Goal: Task Accomplishment & Management: Use online tool/utility

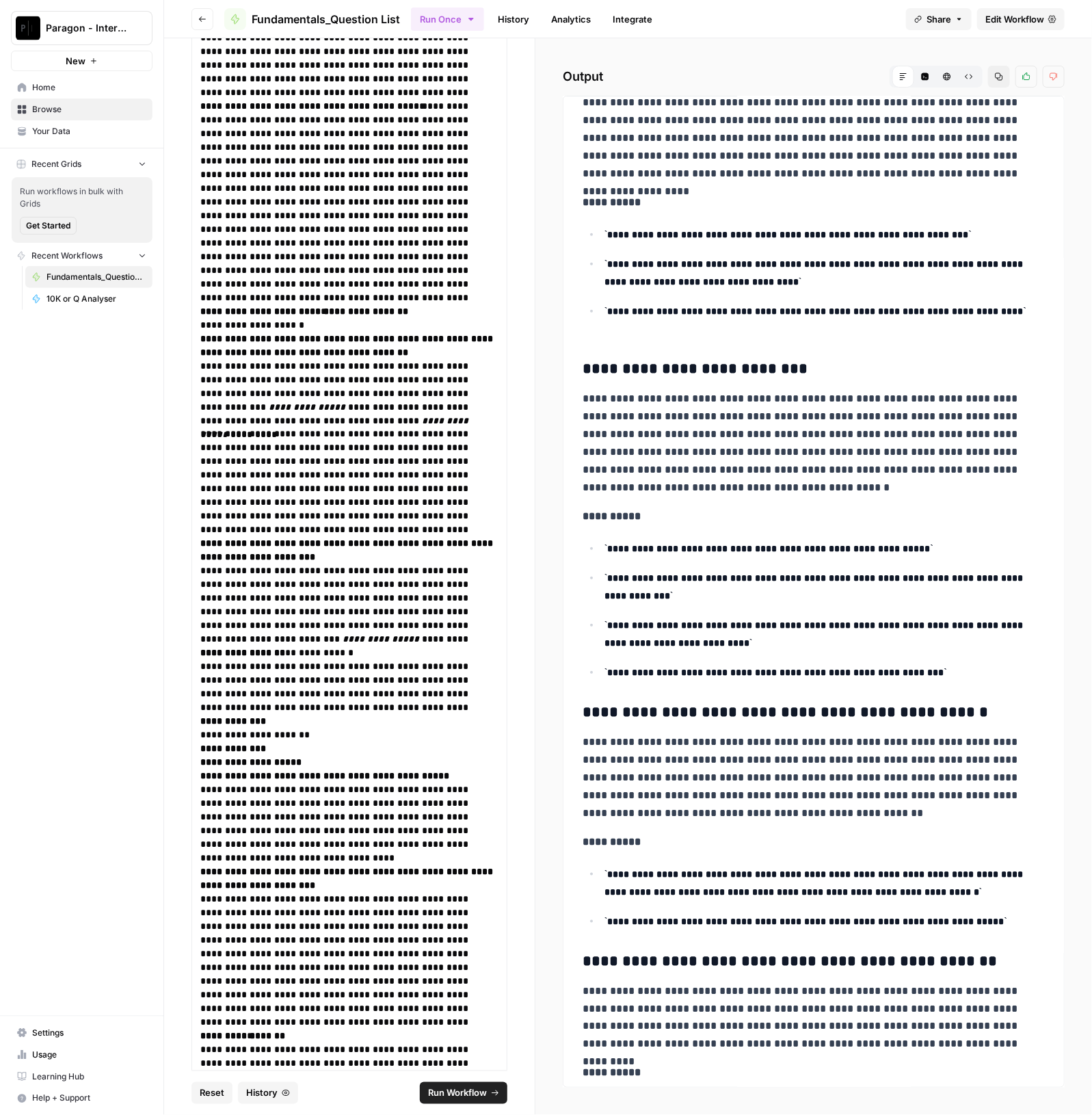
scroll to position [4359, 0]
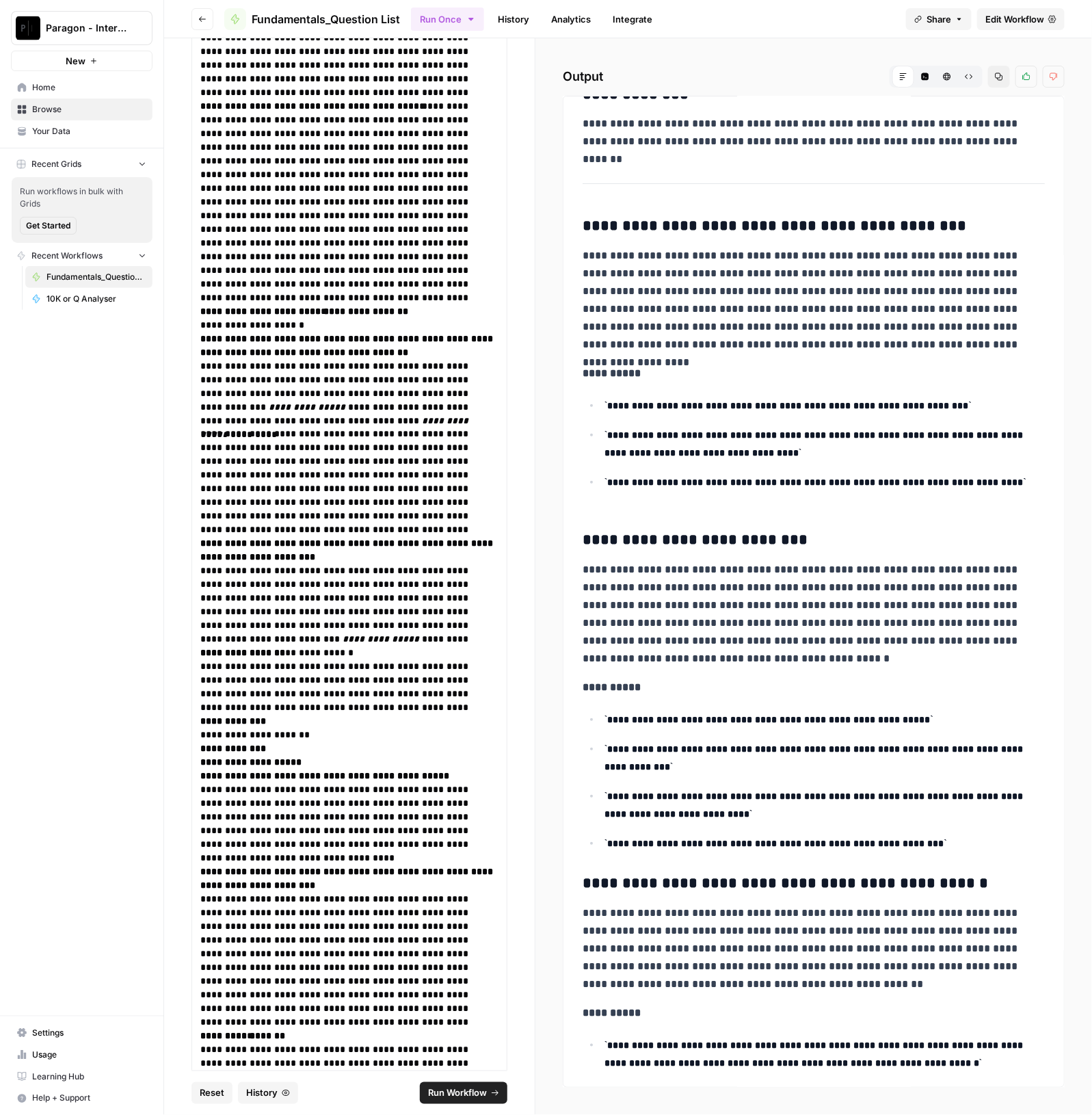
click at [915, 414] on p "**********" at bounding box center [818, 405] width 428 height 18
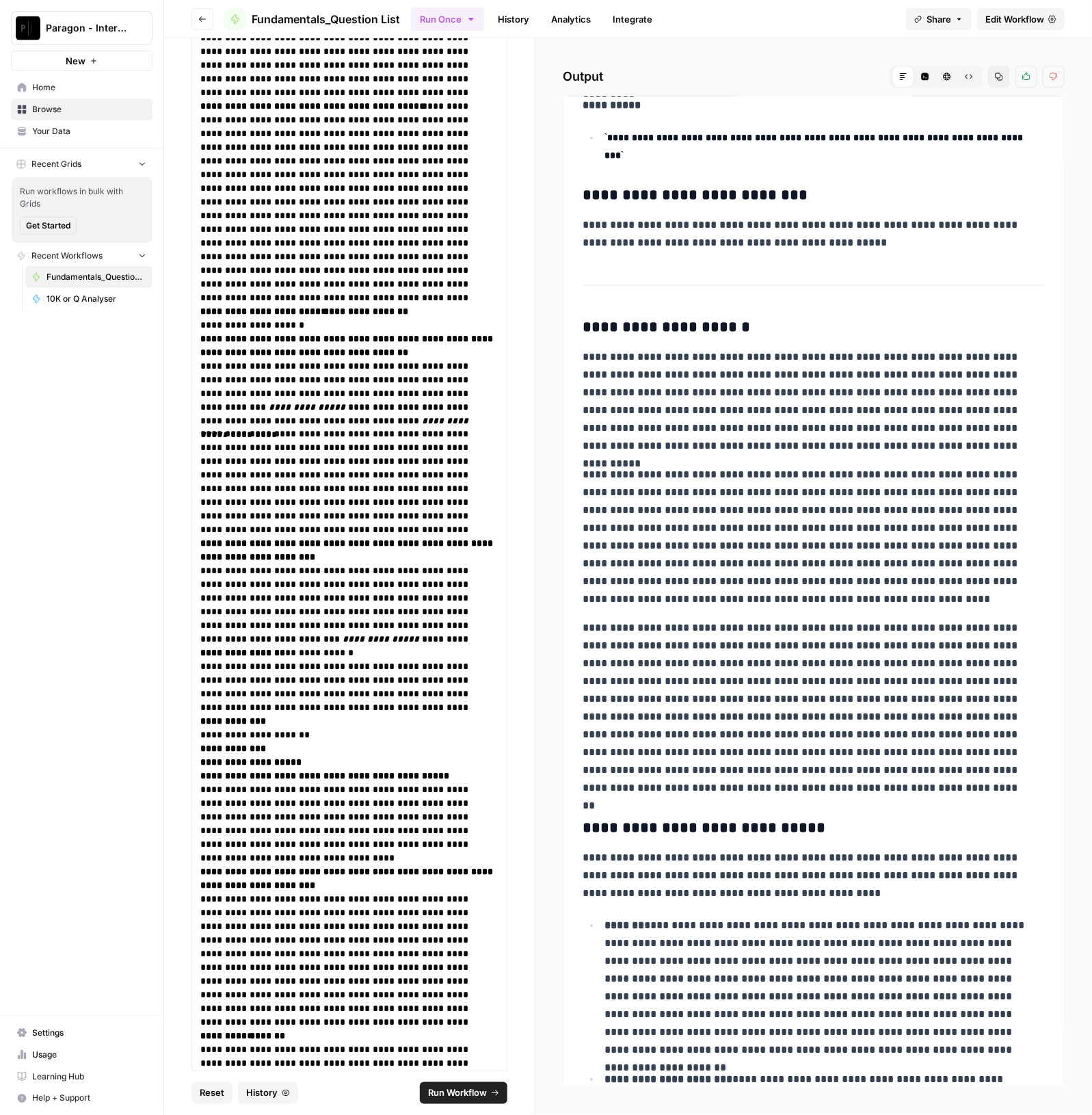
scroll to position [5471, 0]
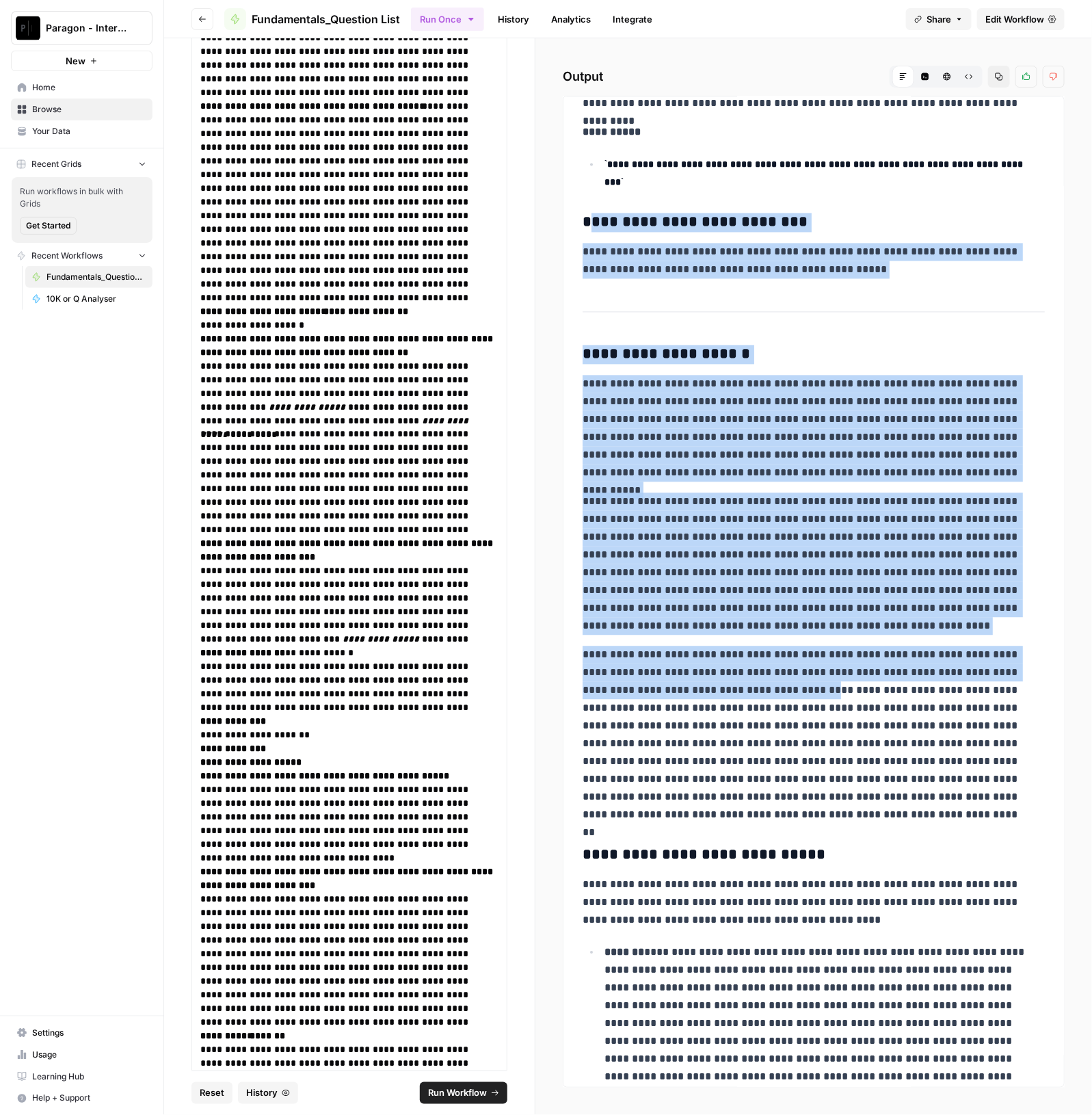
drag, startPoint x: 588, startPoint y: 229, endPoint x: 750, endPoint y: 686, distance: 484.9
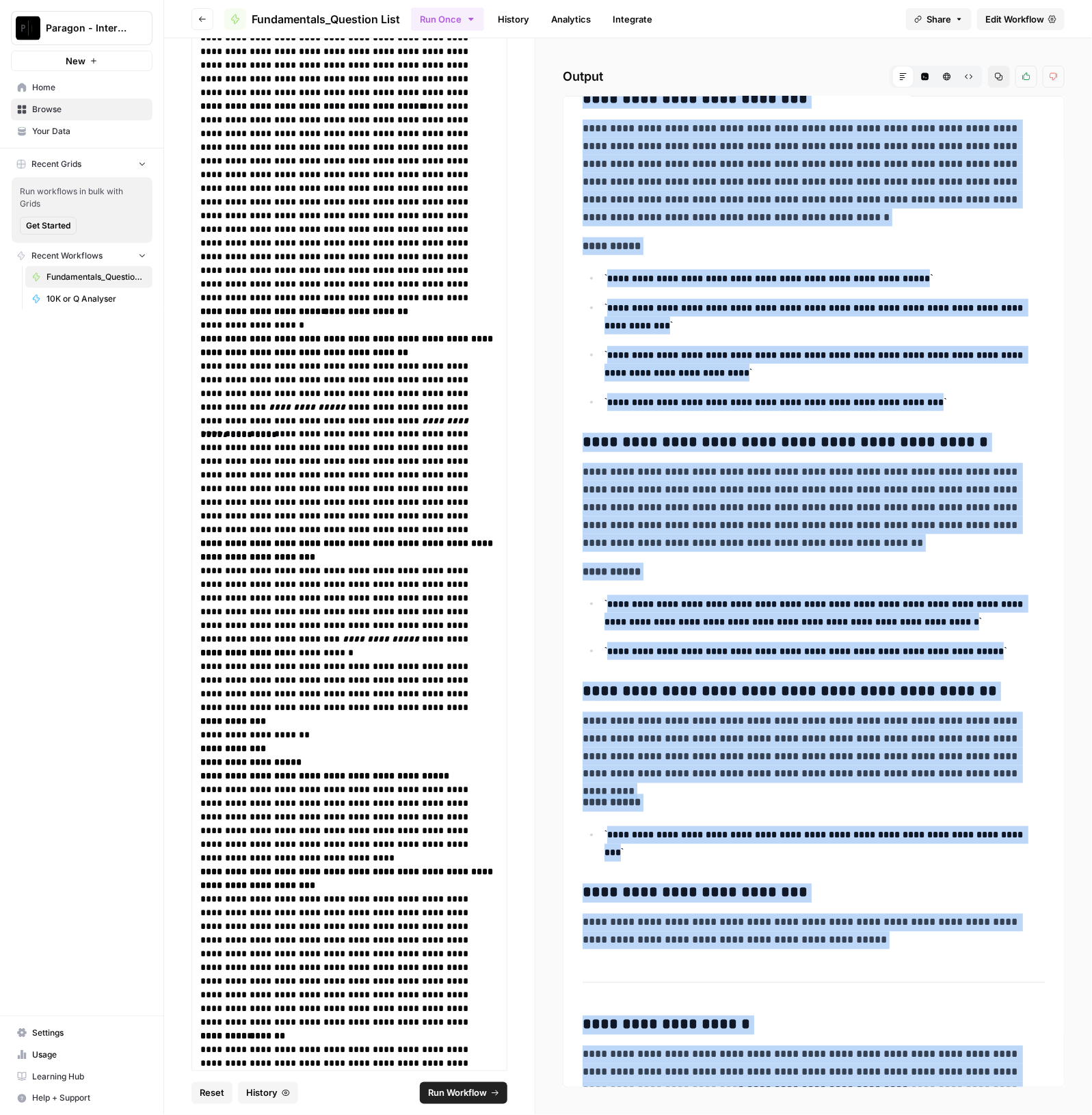
scroll to position [4893, 0]
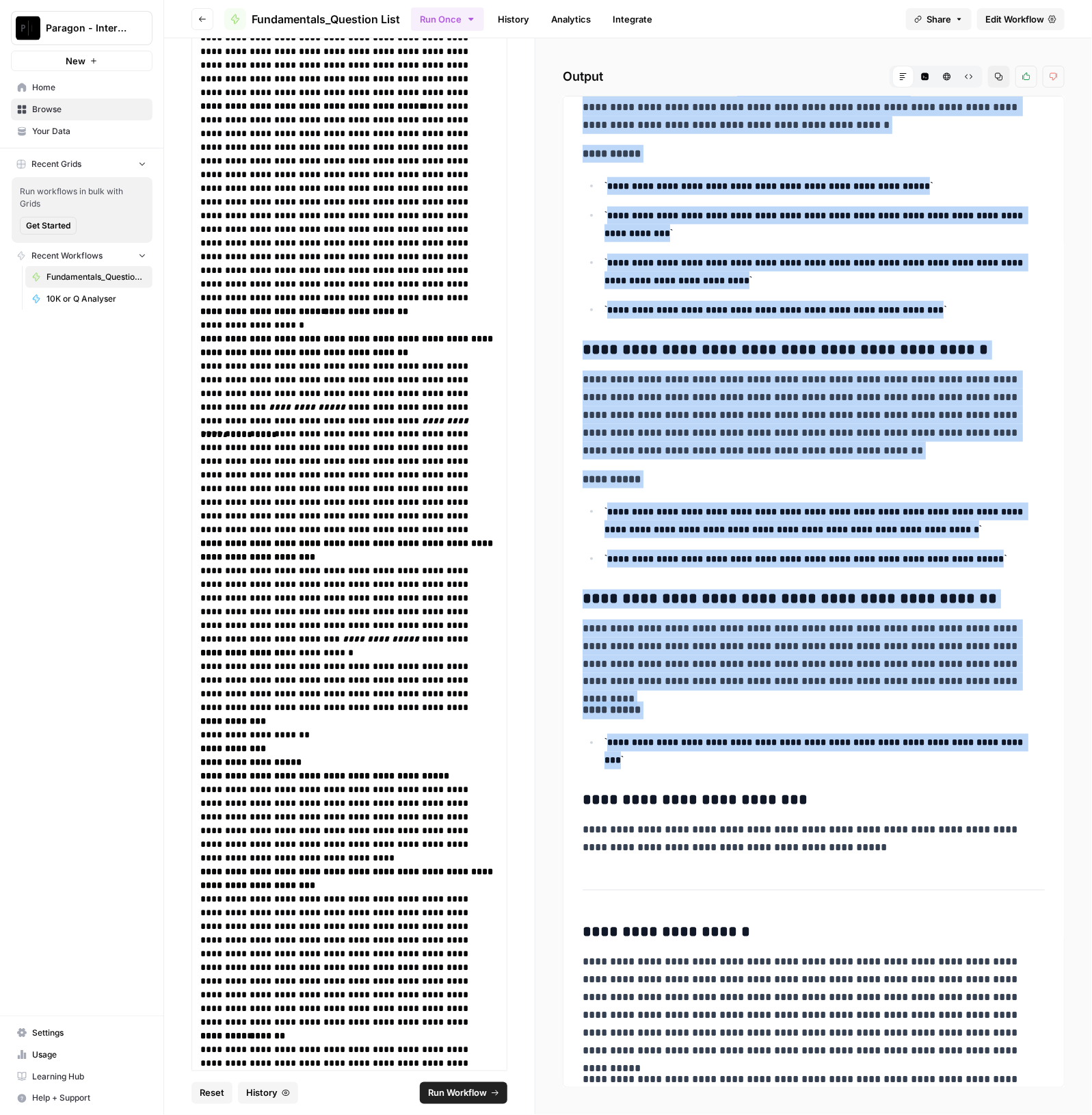
drag, startPoint x: 584, startPoint y: 533, endPoint x: 881, endPoint y: 767, distance: 378.1
copy div "**********"
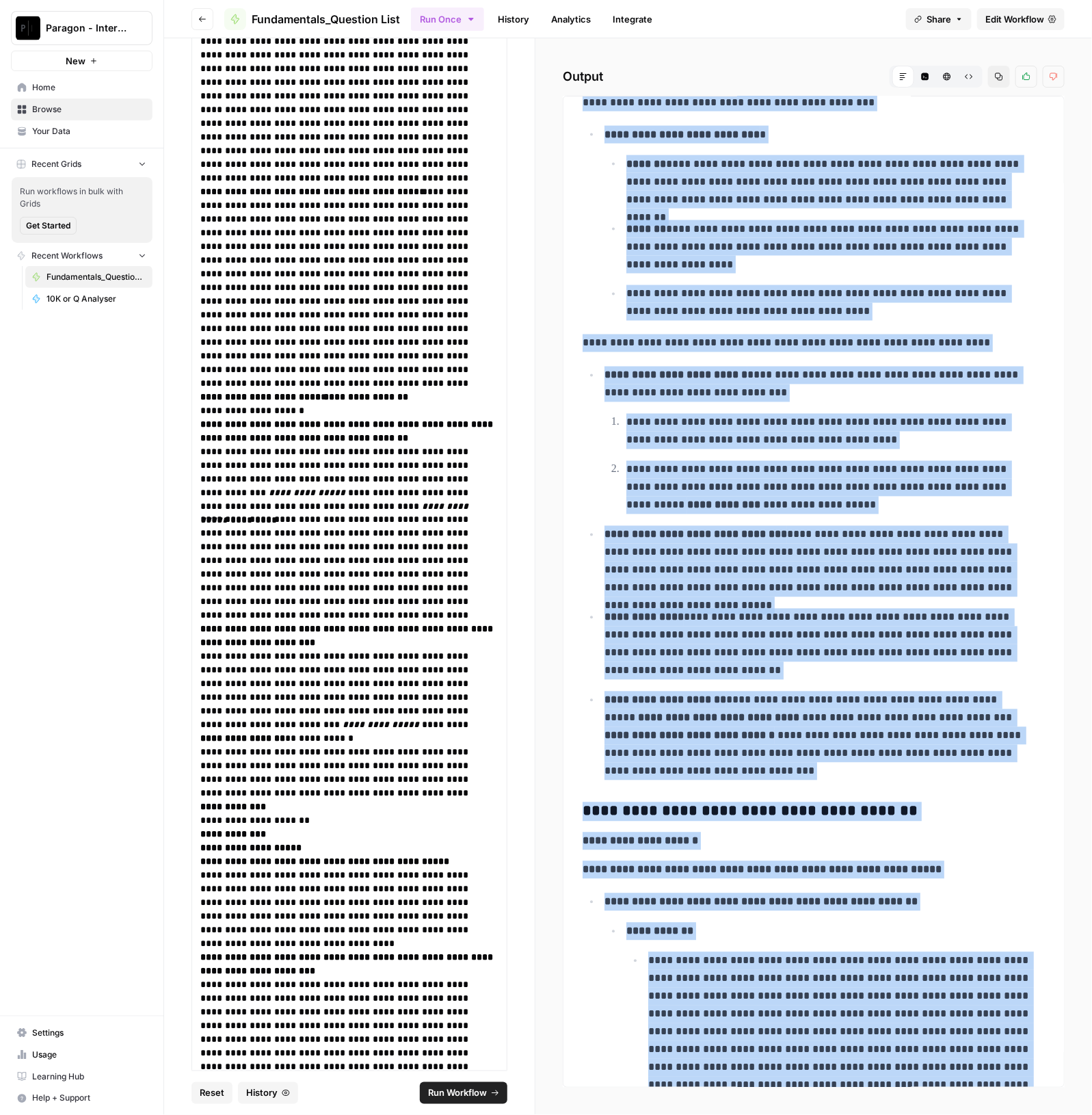
scroll to position [9787, 0]
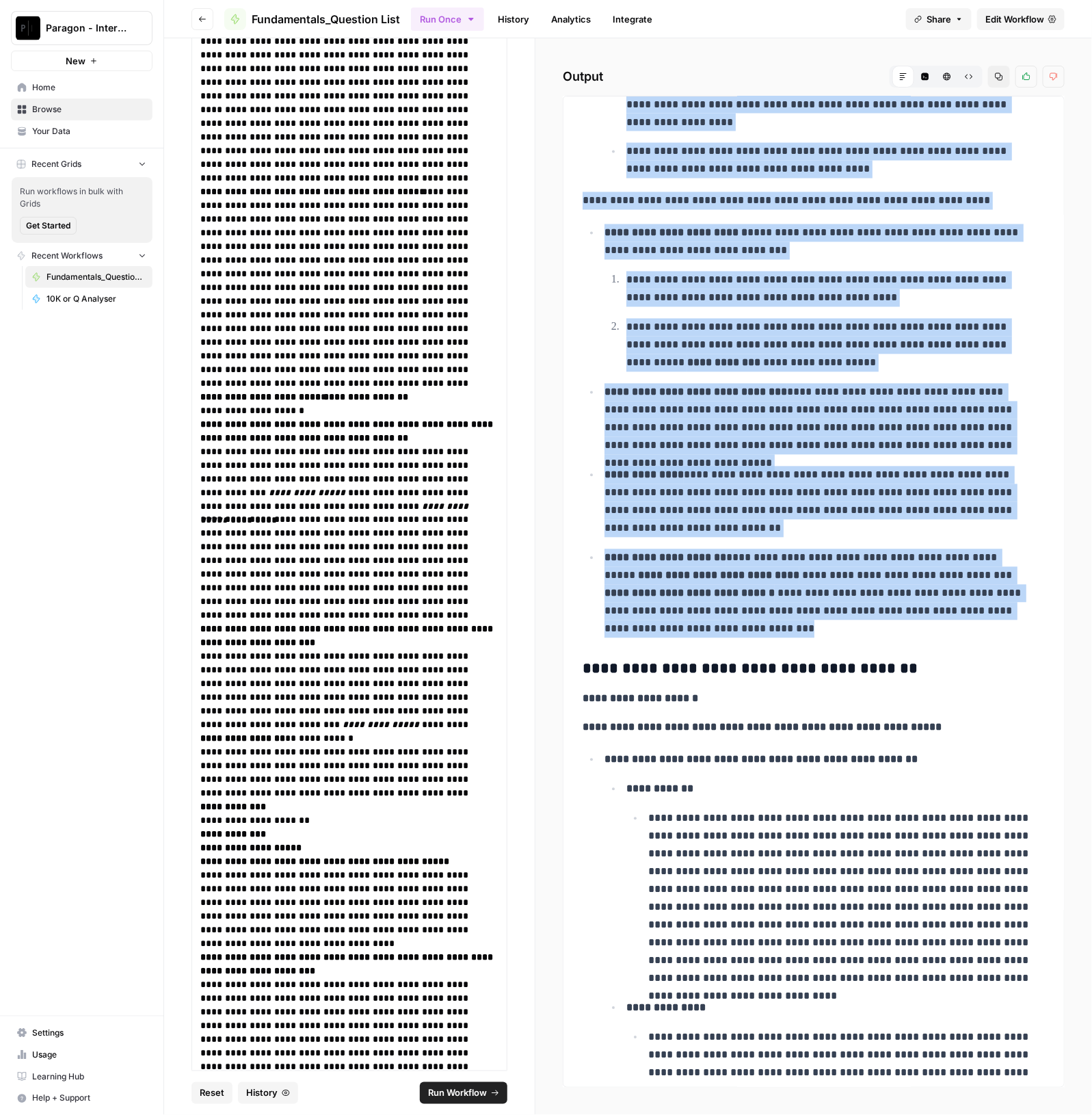
drag, startPoint x: 580, startPoint y: 381, endPoint x: 828, endPoint y: 627, distance: 349.3
click at [828, 627] on div "**********" at bounding box center [814, 999] width 479 height 21359
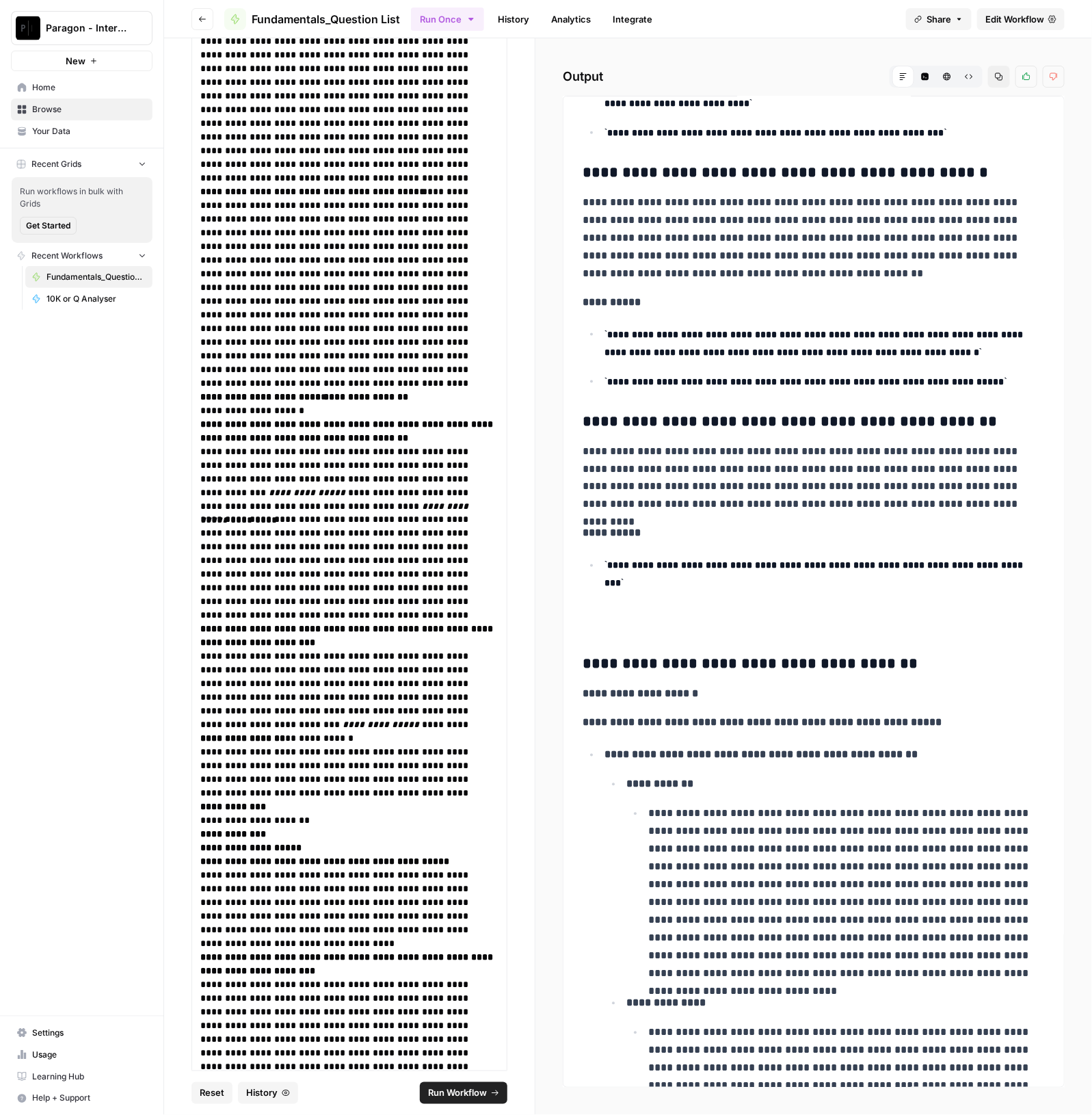
click at [584, 672] on h3 "**********" at bounding box center [807, 664] width 450 height 19
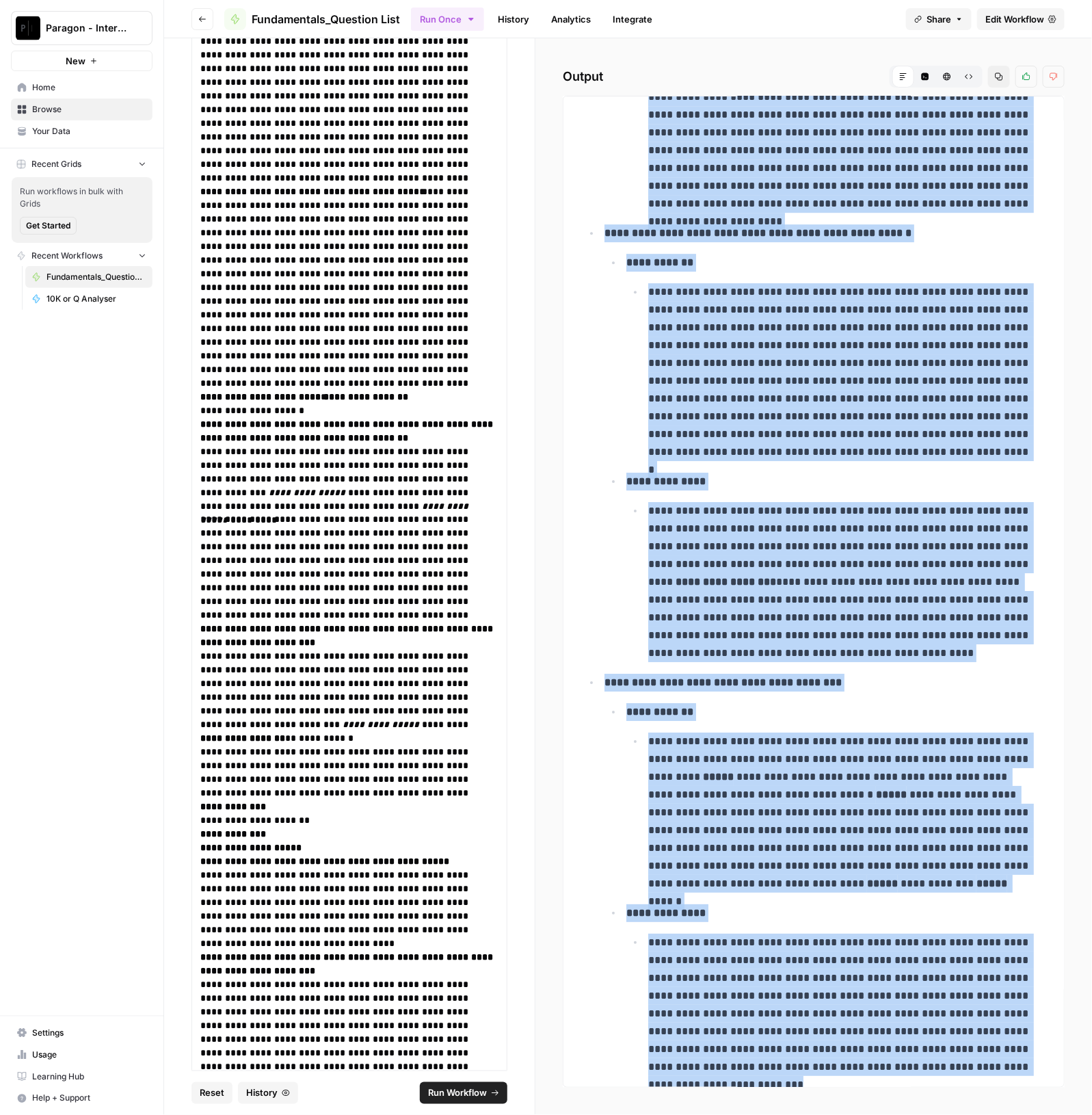
scroll to position [6128, 0]
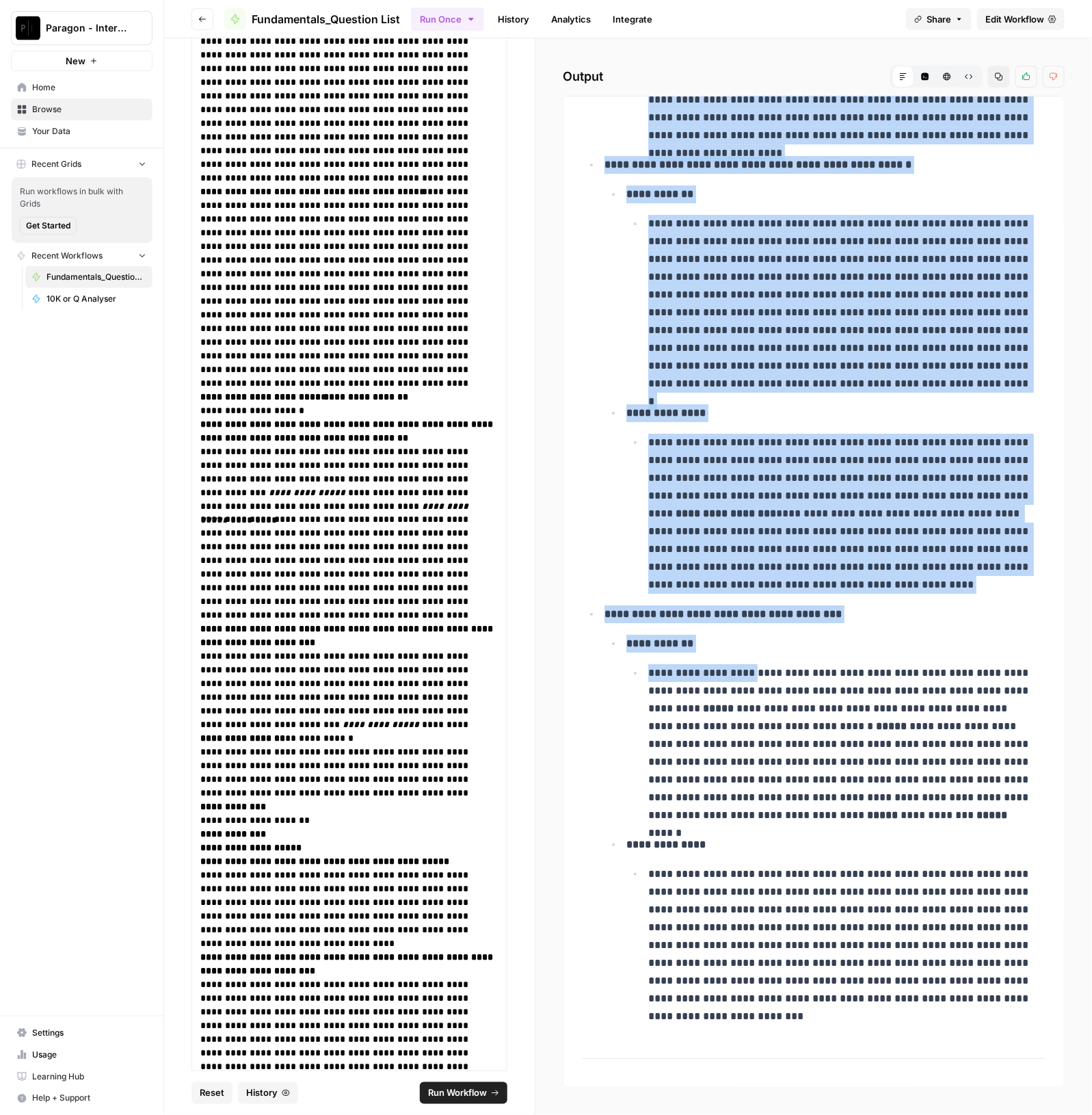
drag, startPoint x: 584, startPoint y: 671, endPoint x: 751, endPoint y: 559, distance: 201.1
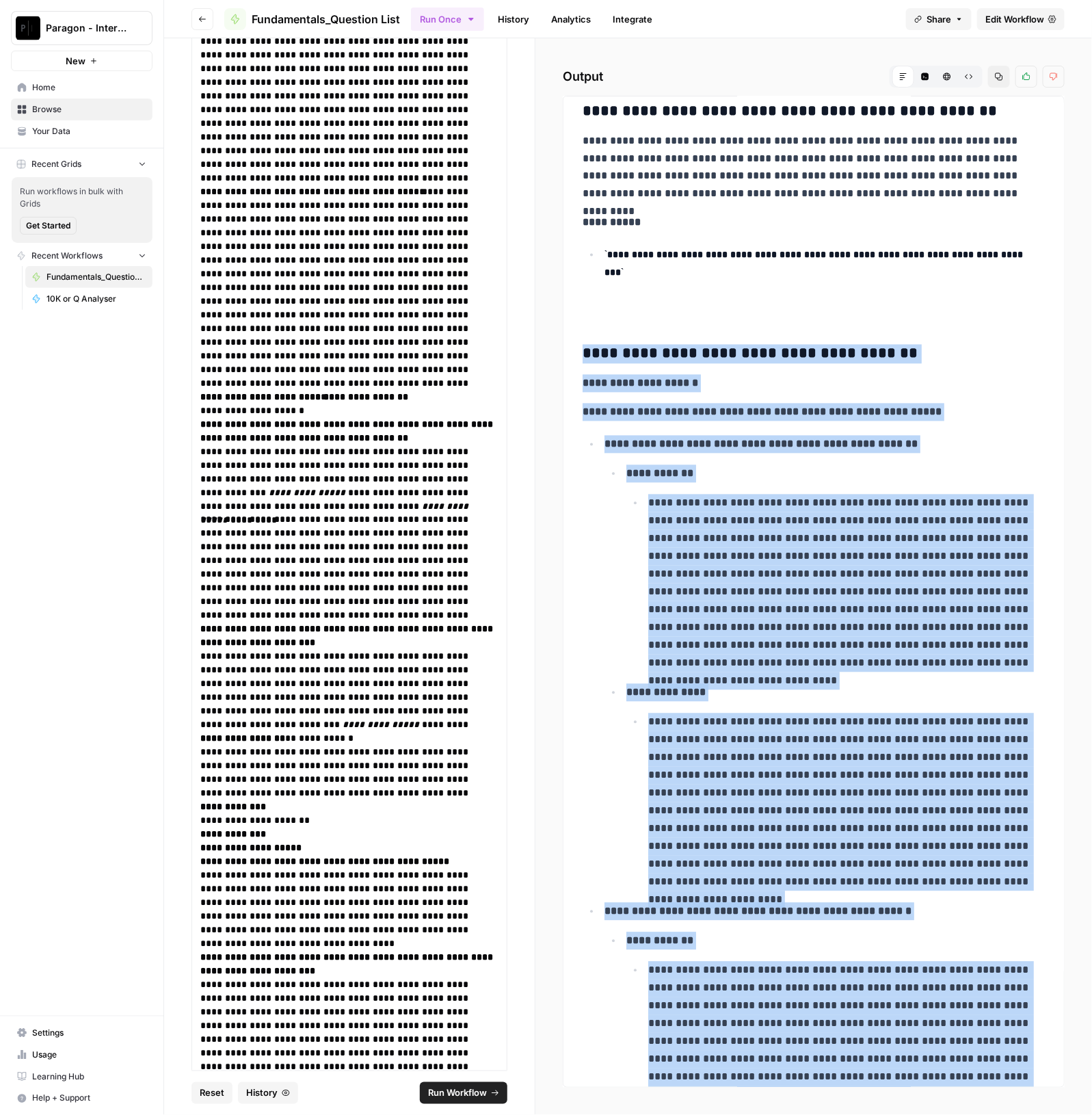
scroll to position [5358, 0]
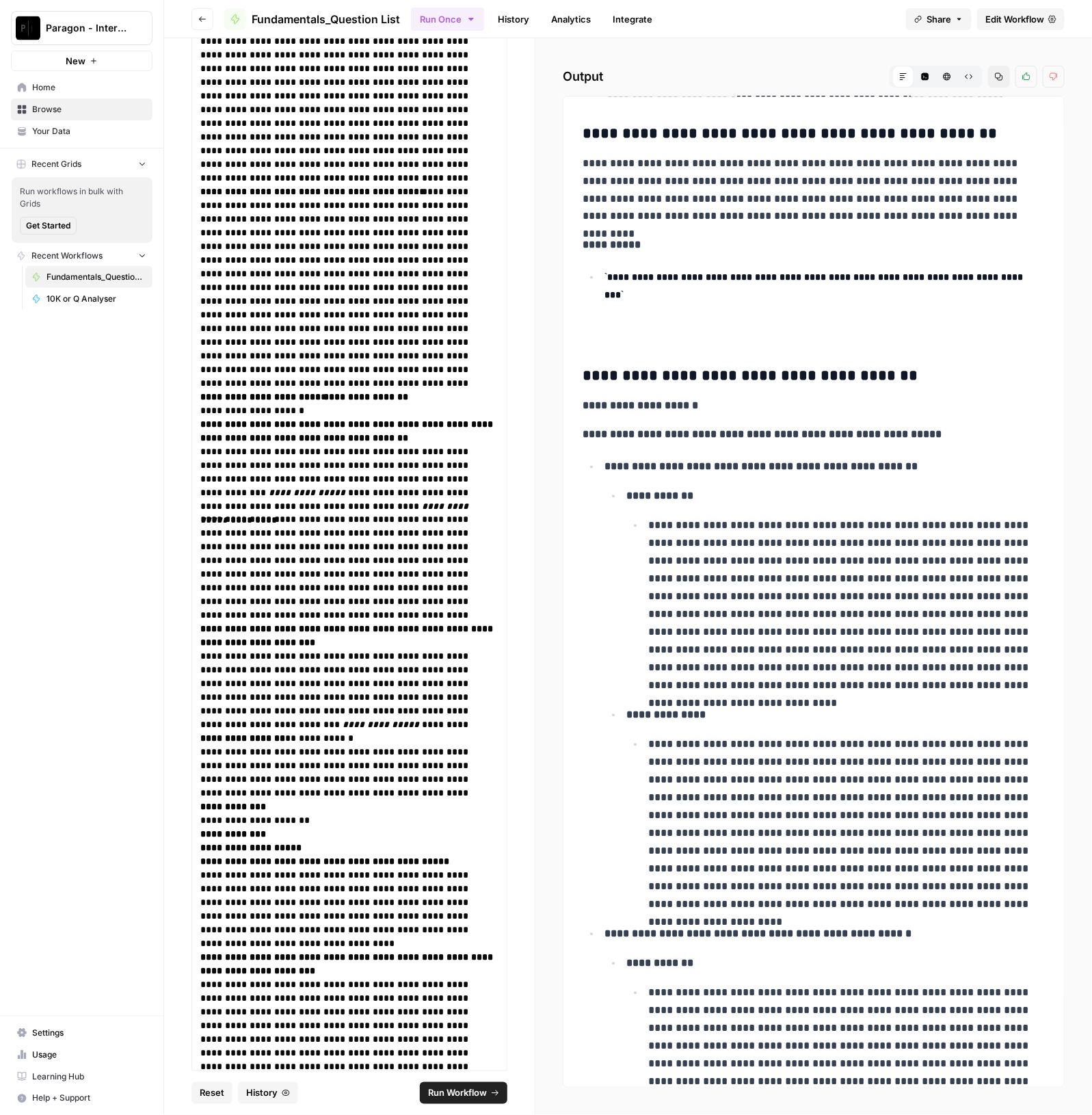
click at [797, 345] on h3 at bounding box center [807, 336] width 450 height 19
click at [698, 407] on strong "**********" at bounding box center [640, 406] width 115 height 11
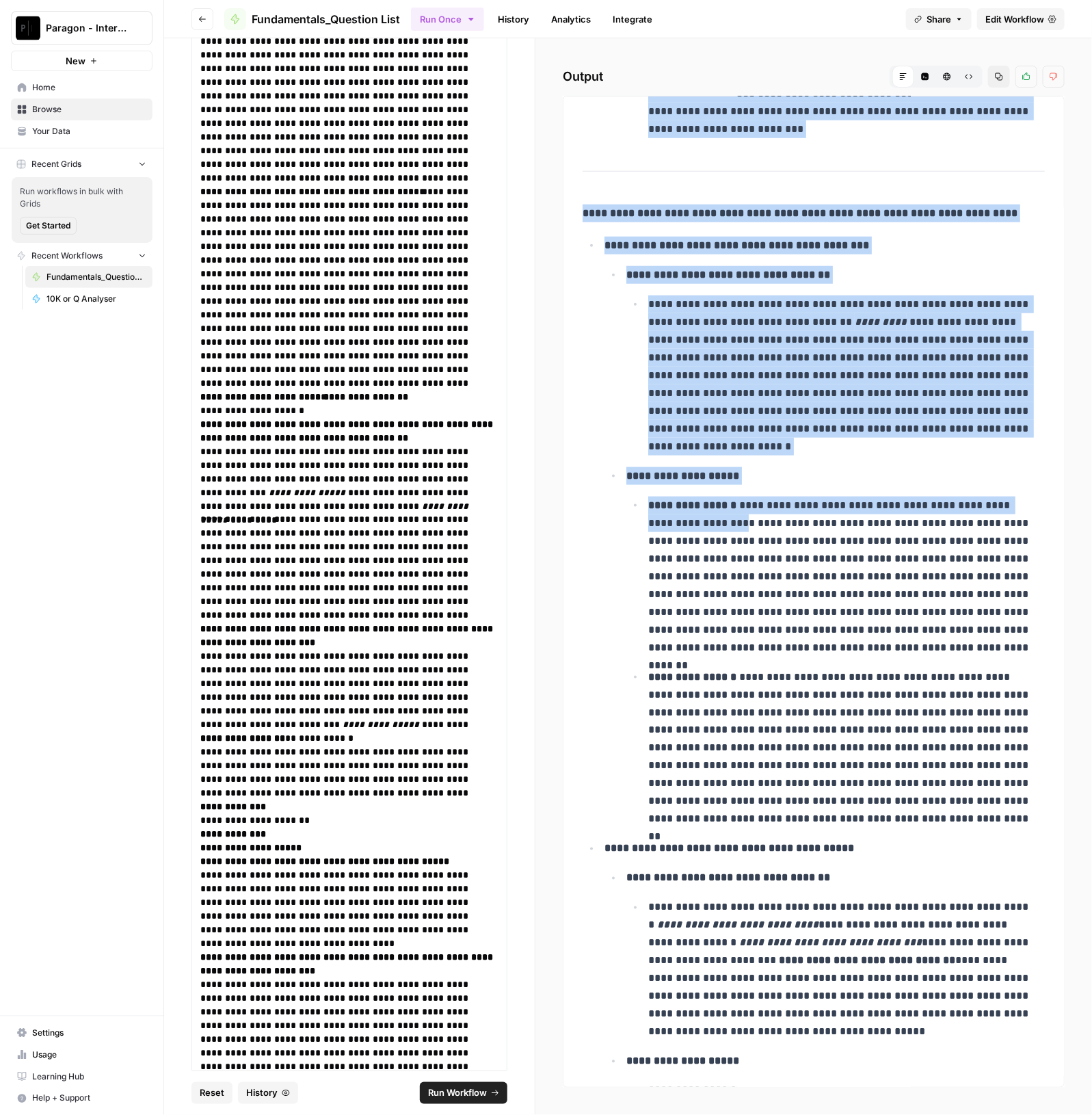
scroll to position [6897, 0]
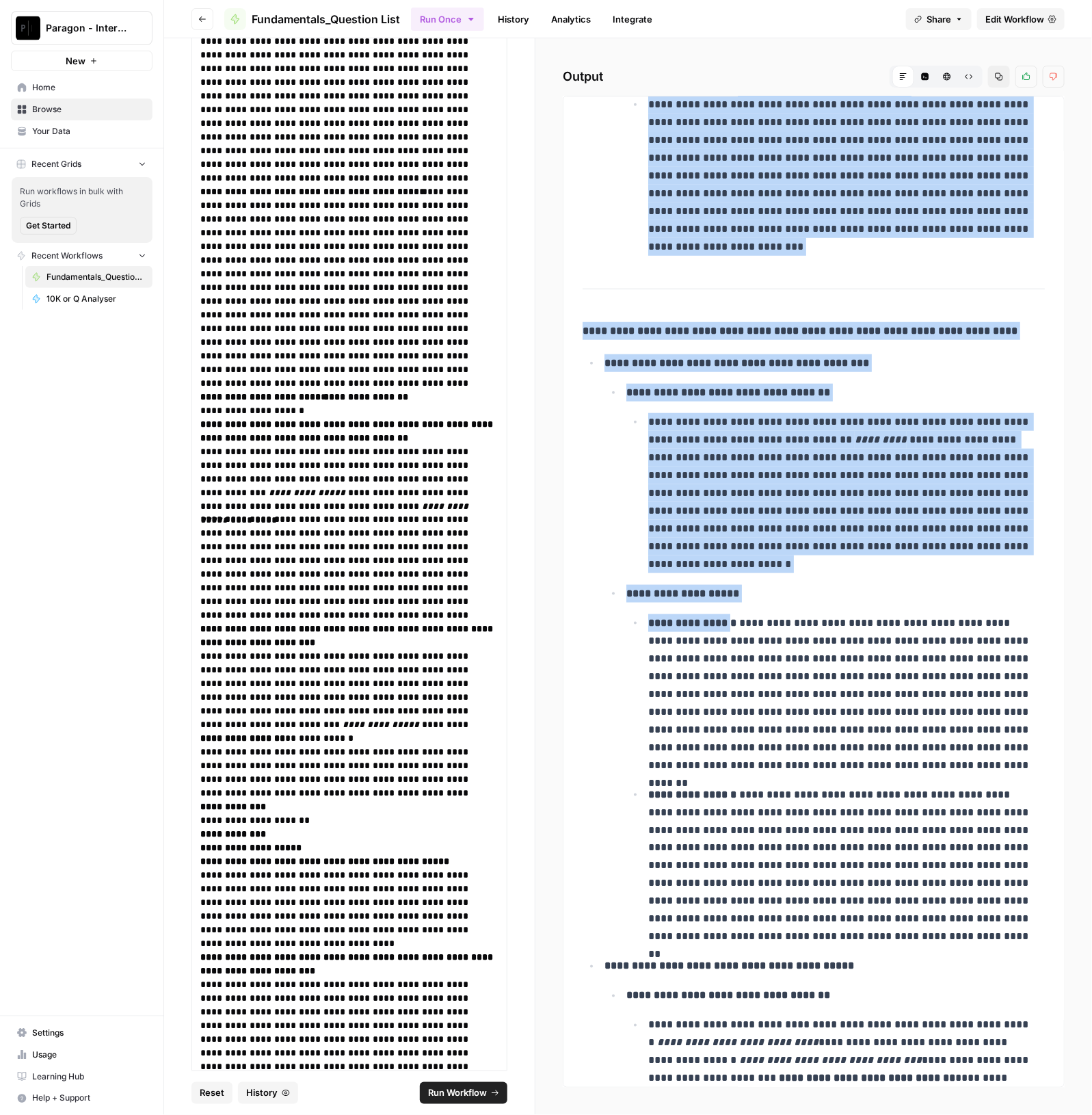
drag, startPoint x: 598, startPoint y: 390, endPoint x: 731, endPoint y: 636, distance: 279.7
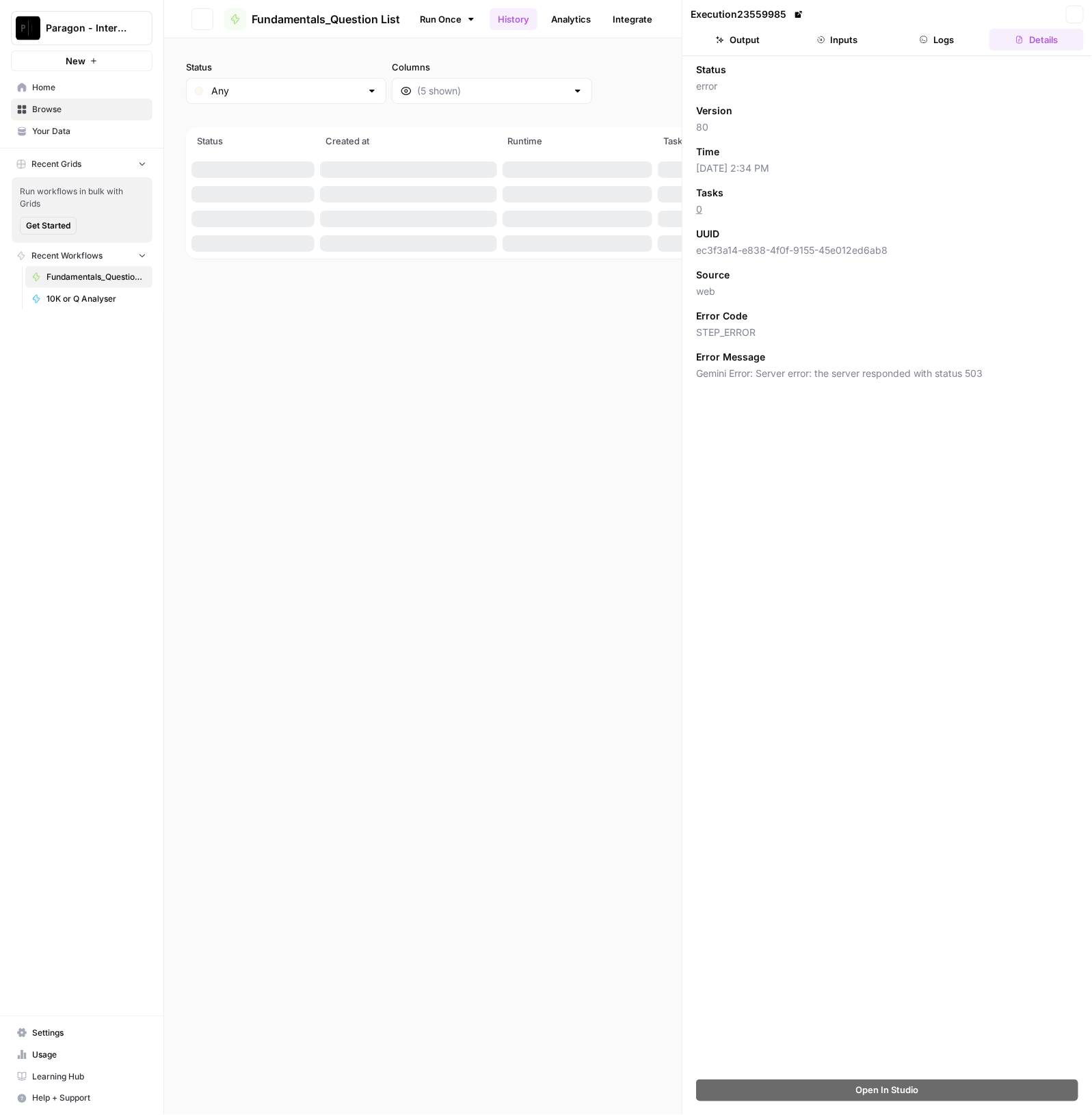
click at [48, 32] on span "Paragon - Internal Usage" at bounding box center [87, 27] width 83 height 13
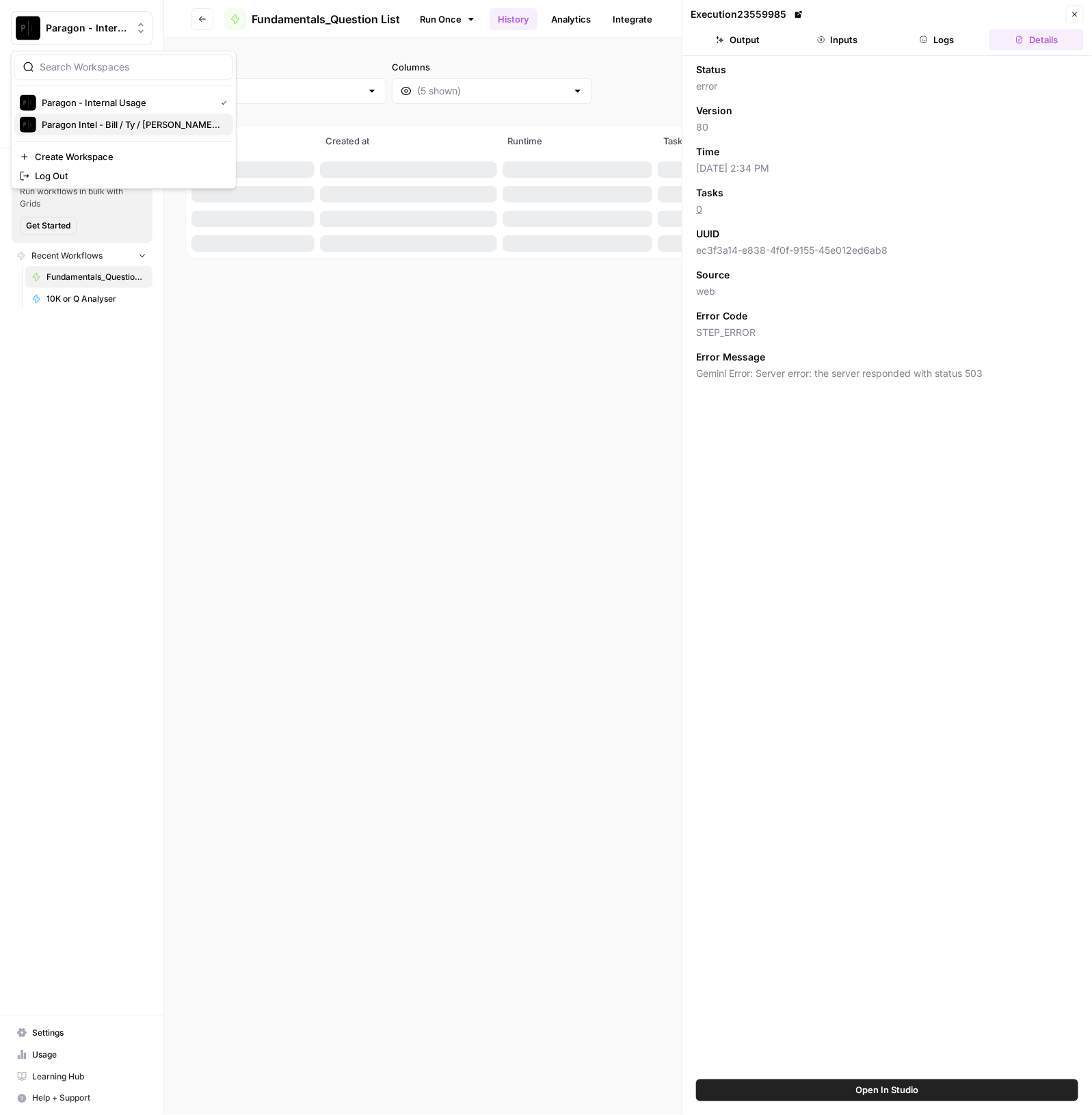
click at [93, 125] on span "Paragon Intel - Bill / Ty / Colby R&D" at bounding box center [131, 124] width 181 height 13
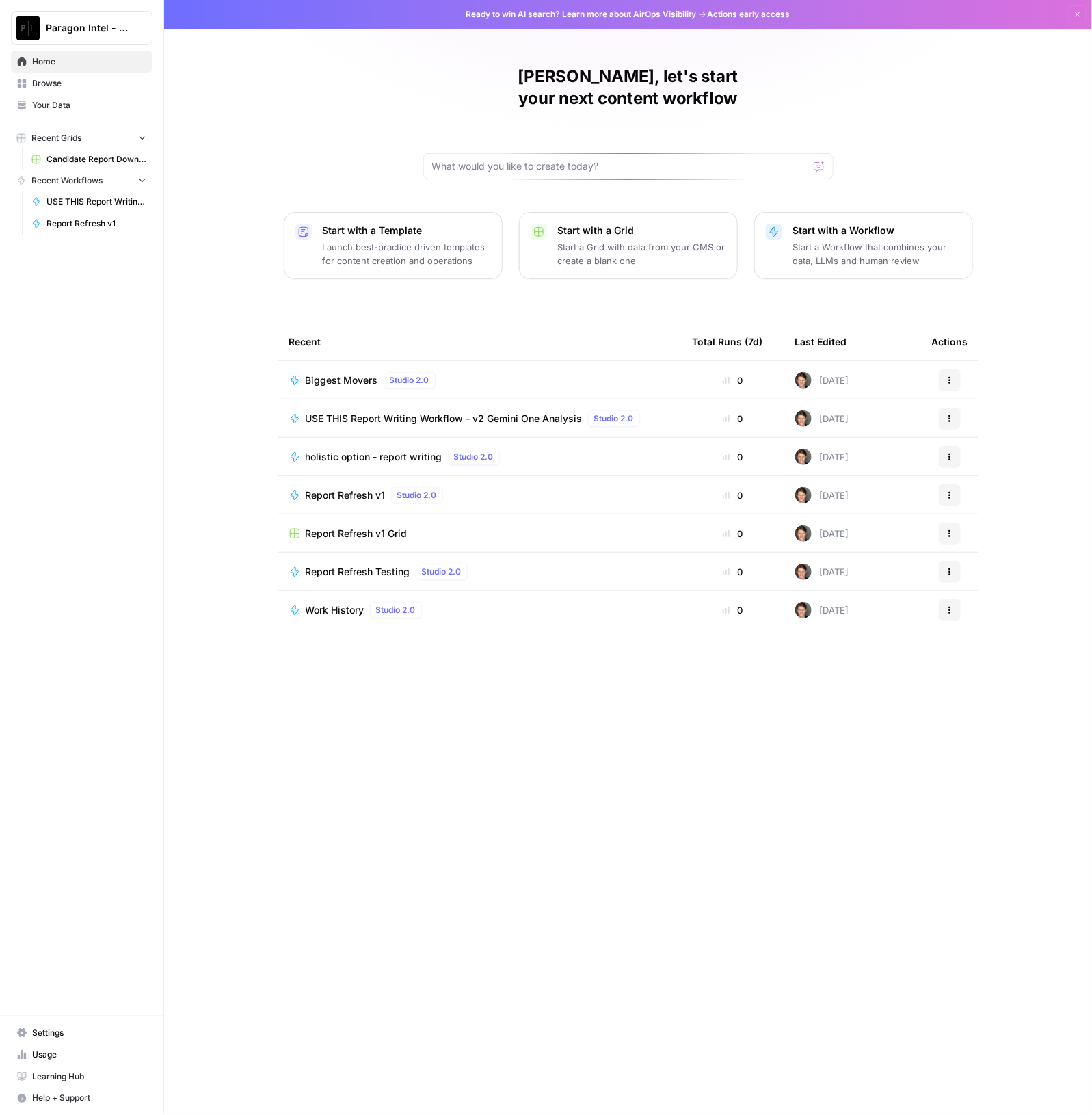
click at [345, 412] on span "USE THIS Report Writing Workflow - v2 Gemini One Analysis" at bounding box center [444, 418] width 277 height 13
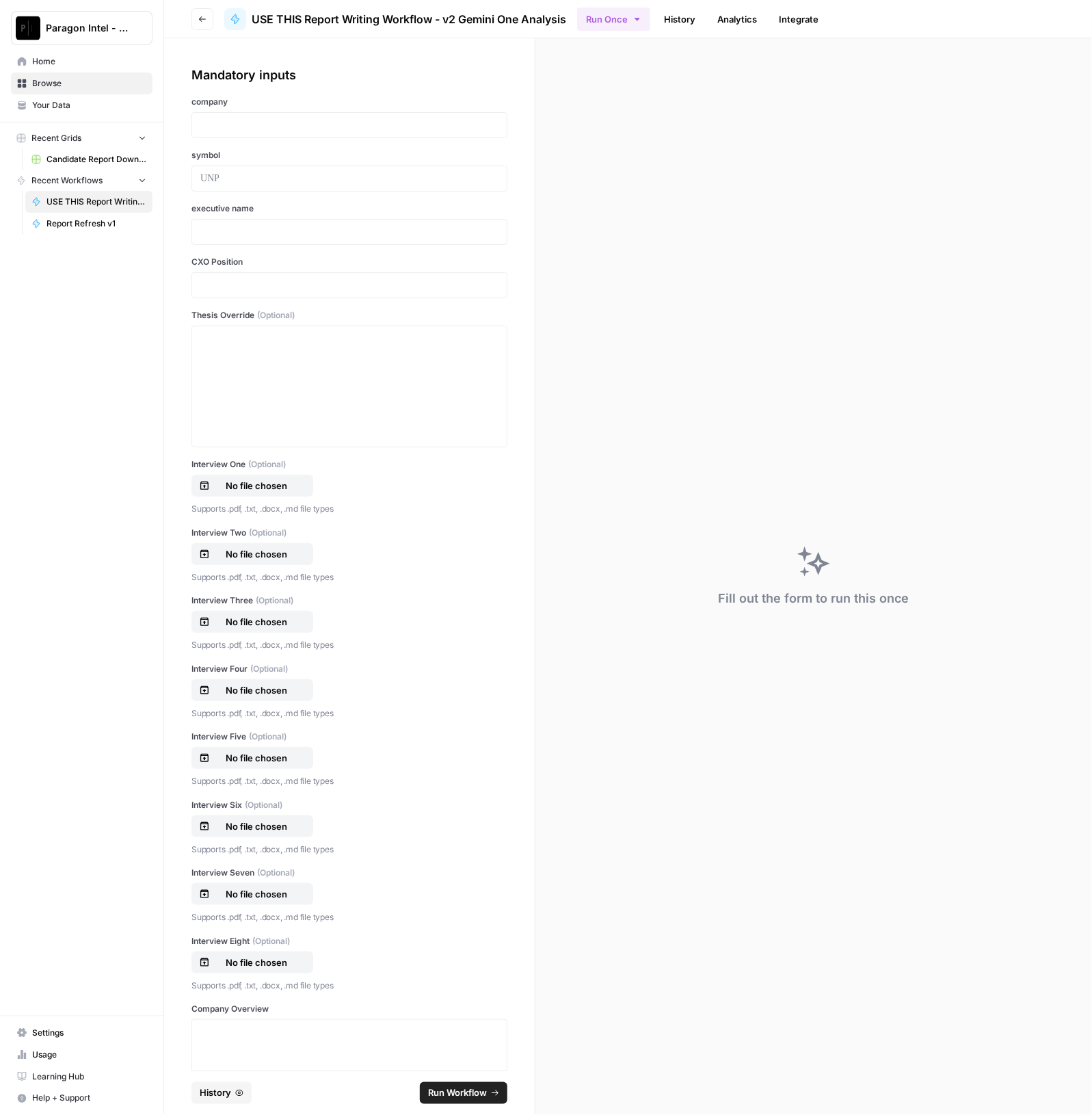
click at [248, 114] on div at bounding box center [349, 125] width 316 height 26
click at [245, 120] on p at bounding box center [349, 125] width 298 height 13
click at [308, 229] on p at bounding box center [349, 231] width 298 height 13
drag, startPoint x: 288, startPoint y: 231, endPoint x: 175, endPoint y: 214, distance: 114.3
click at [181, 214] on div "**********" at bounding box center [349, 554] width 371 height 1032
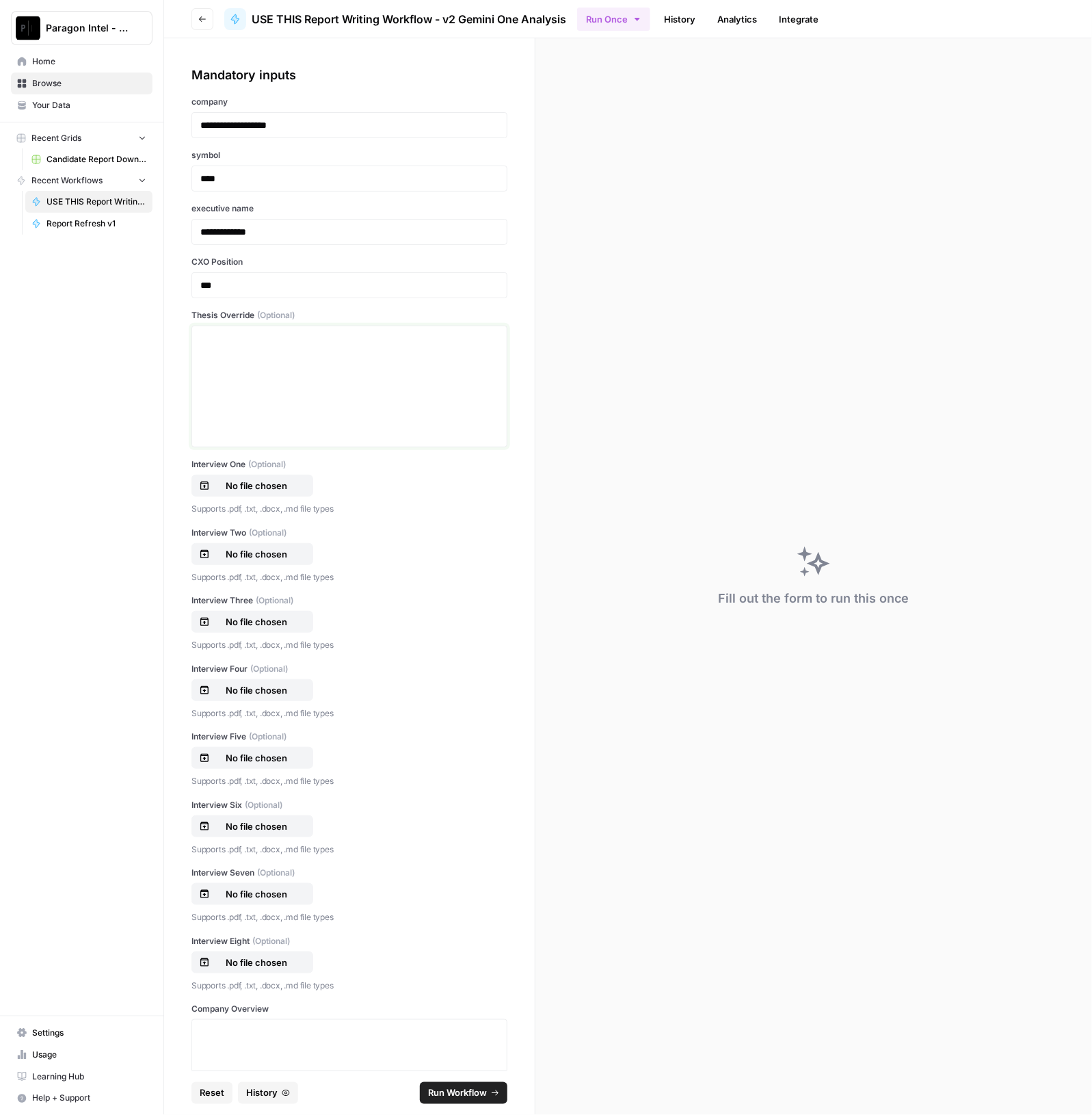
click at [357, 374] on div at bounding box center [349, 387] width 298 height 110
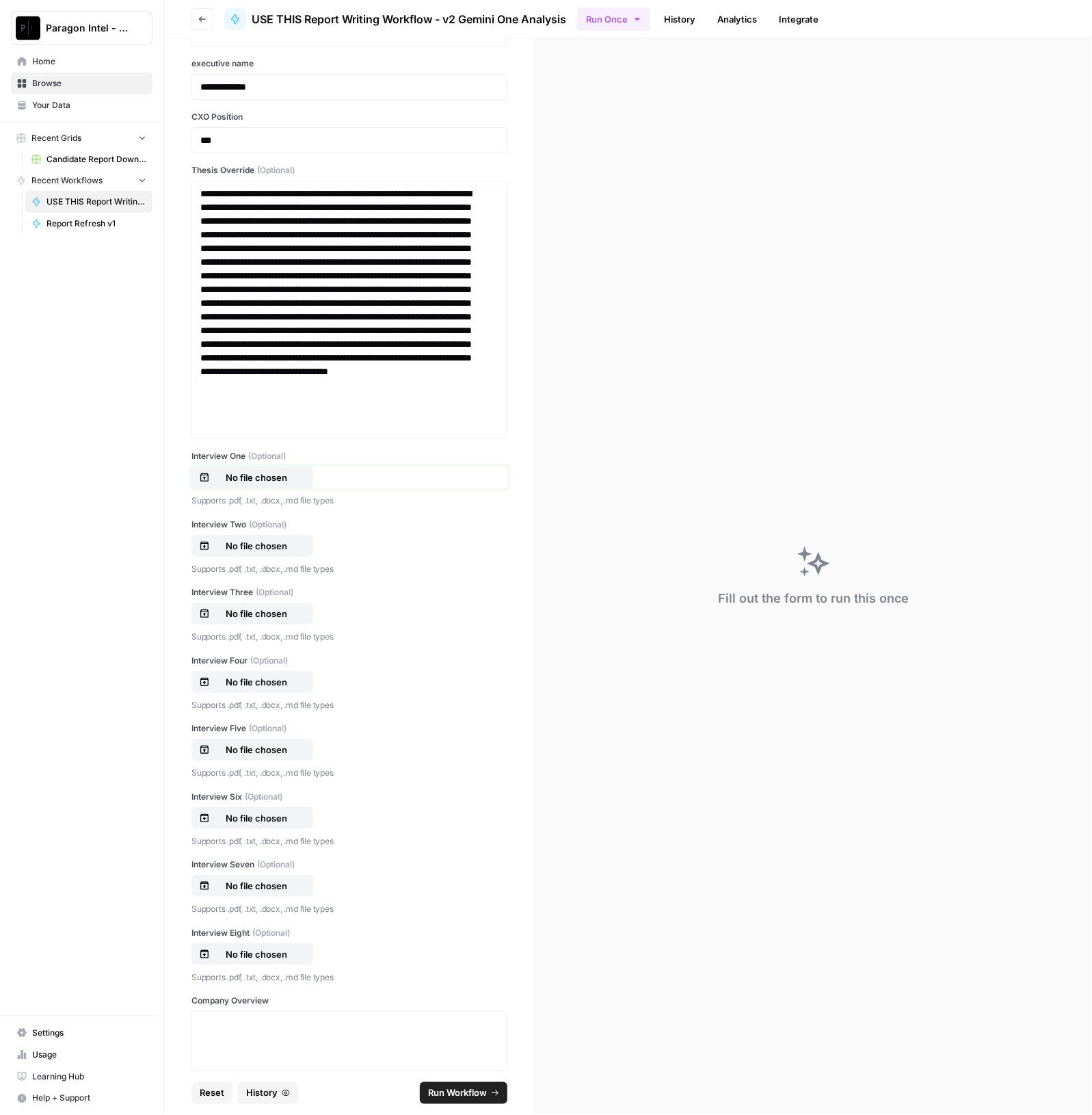
scroll to position [257, 0]
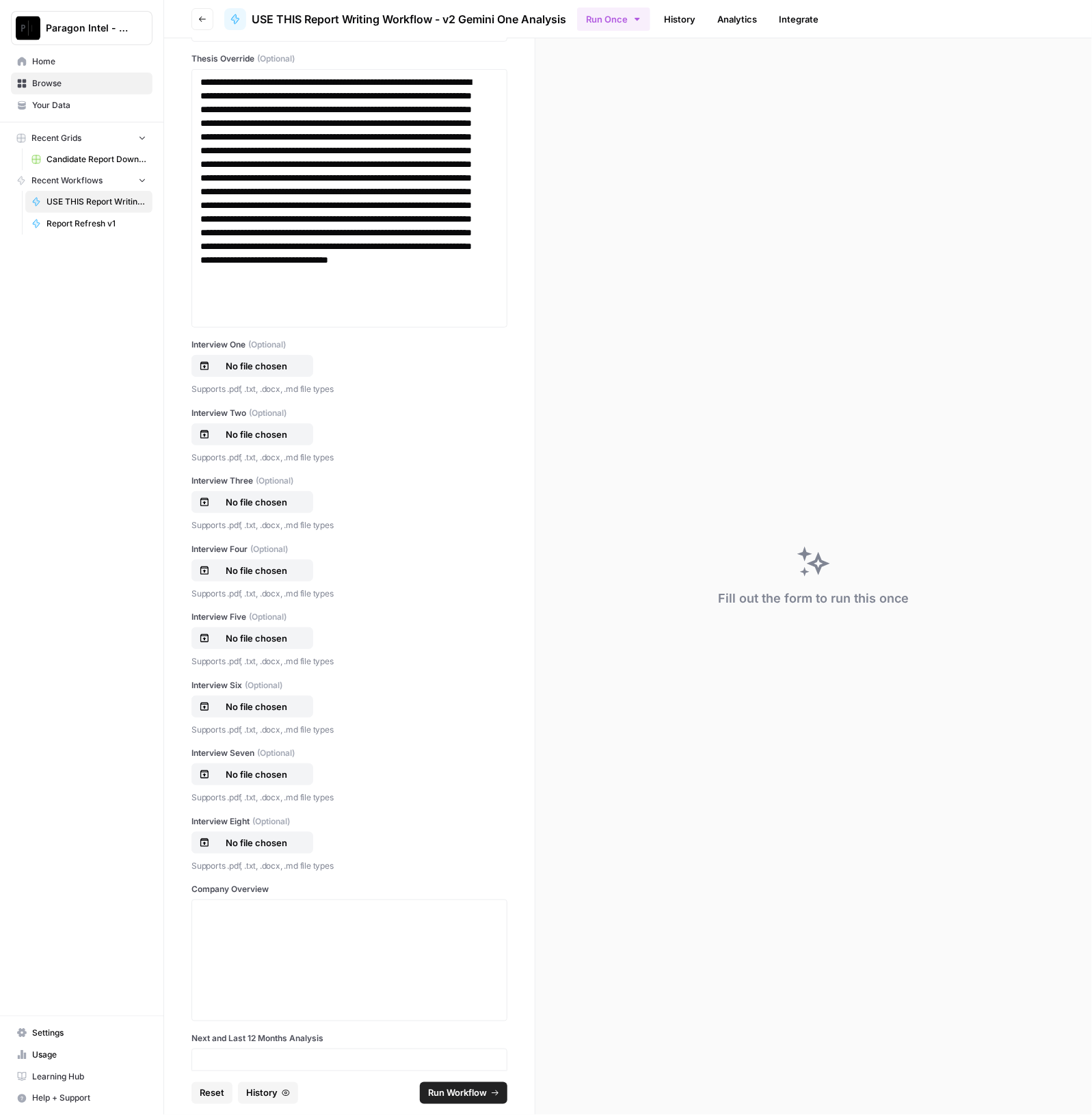
click at [245, 347] on label "Interview One (Optional)" at bounding box center [349, 345] width 316 height 13
click at [0, 0] on input "Interview One (Optional)" at bounding box center [0, 0] width 0 height 0
click at [257, 431] on p "No file chosen" at bounding box center [256, 434] width 87 height 13
click at [238, 499] on p "No file chosen" at bounding box center [256, 502] width 87 height 13
click at [297, 495] on p "#3 CBOE_CEO Donohue Interviews_09 15 2025_Paragon Intel.pdf" at bounding box center [256, 502] width 87 height 13
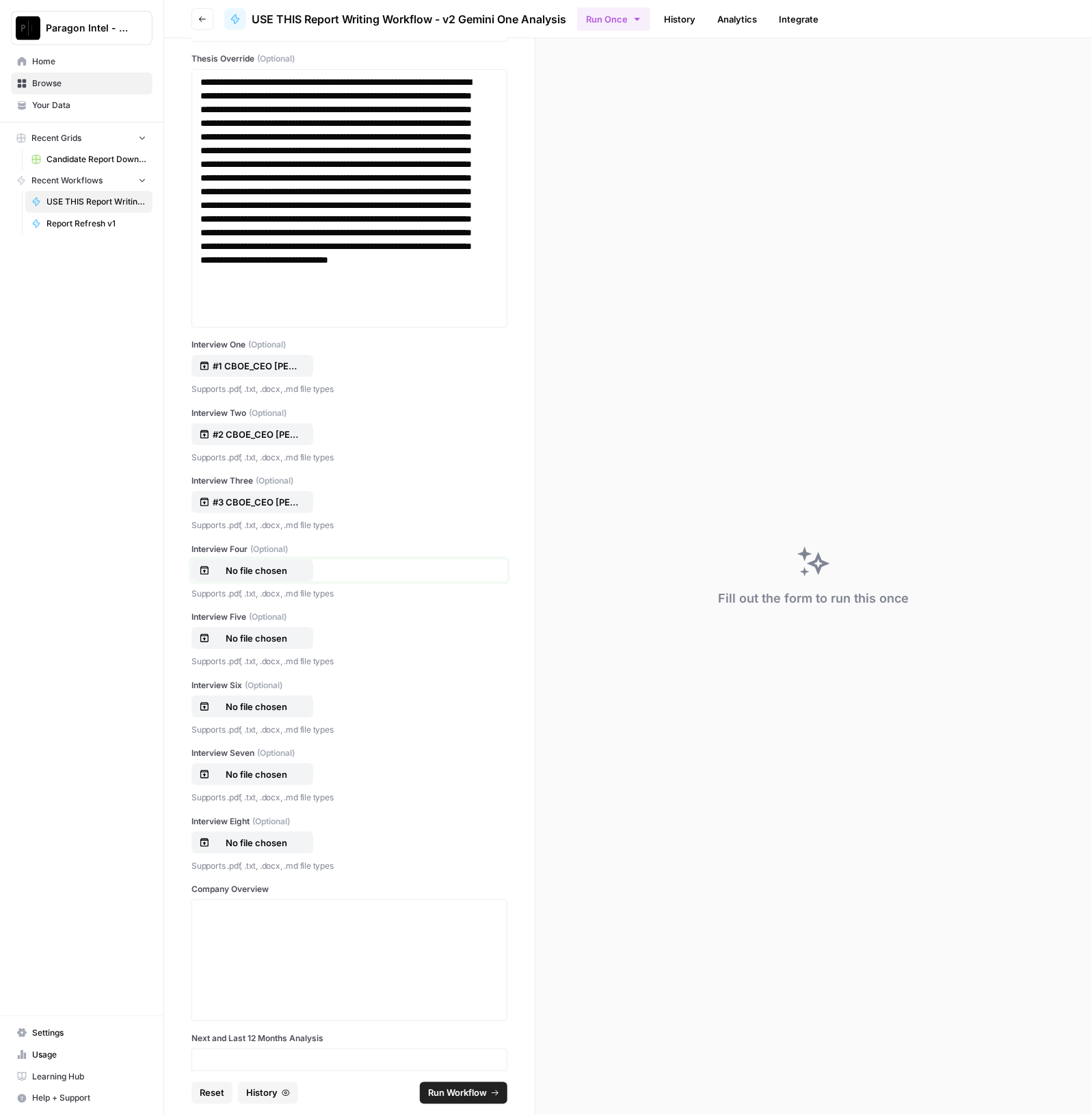
click at [247, 559] on button "No file chosen" at bounding box center [252, 570] width 122 height 22
click at [254, 637] on p "No file chosen" at bounding box center [256, 637] width 87 height 13
click at [251, 714] on button "No file chosen" at bounding box center [252, 706] width 122 height 22
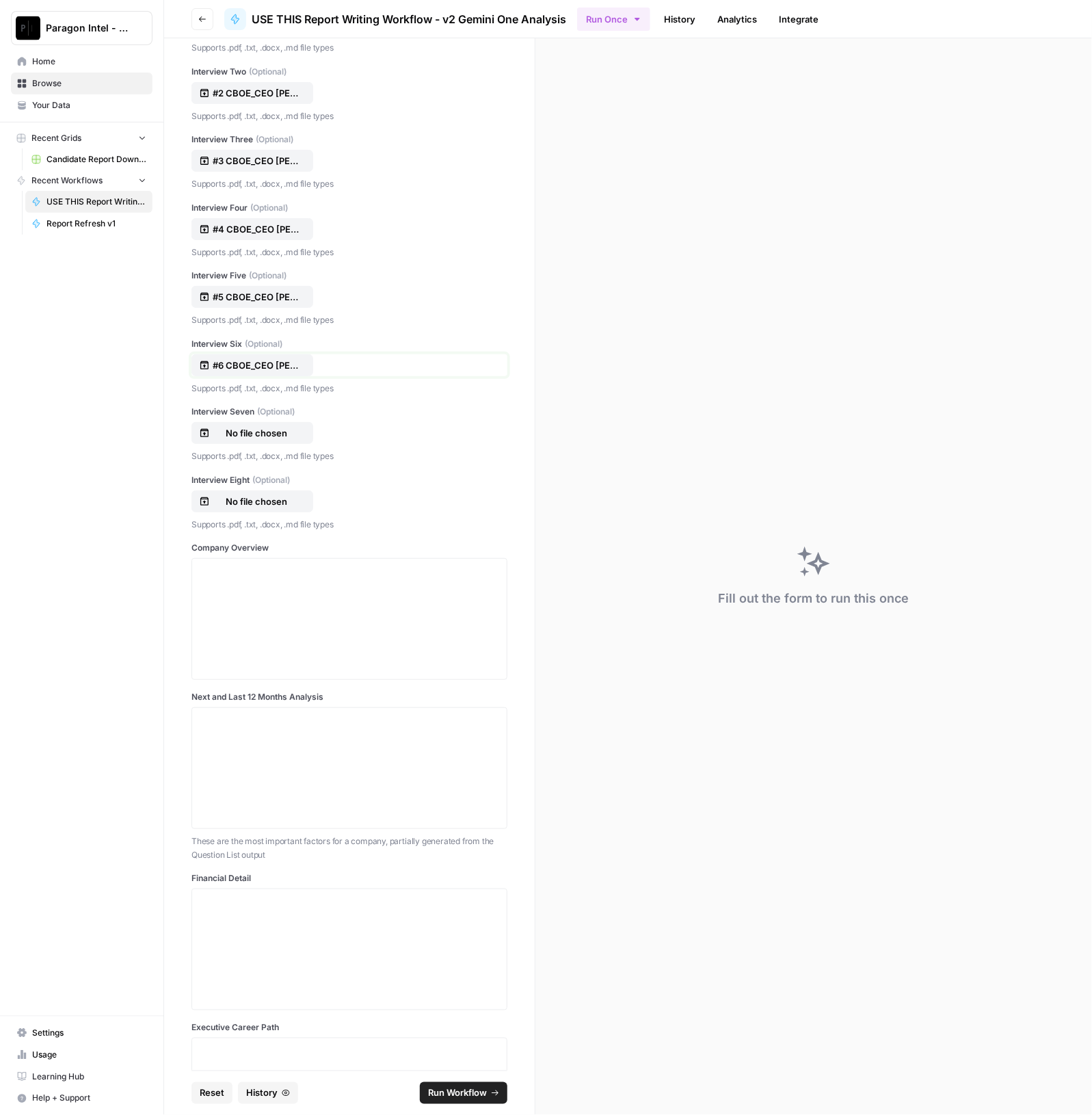
scroll to position [770, 0]
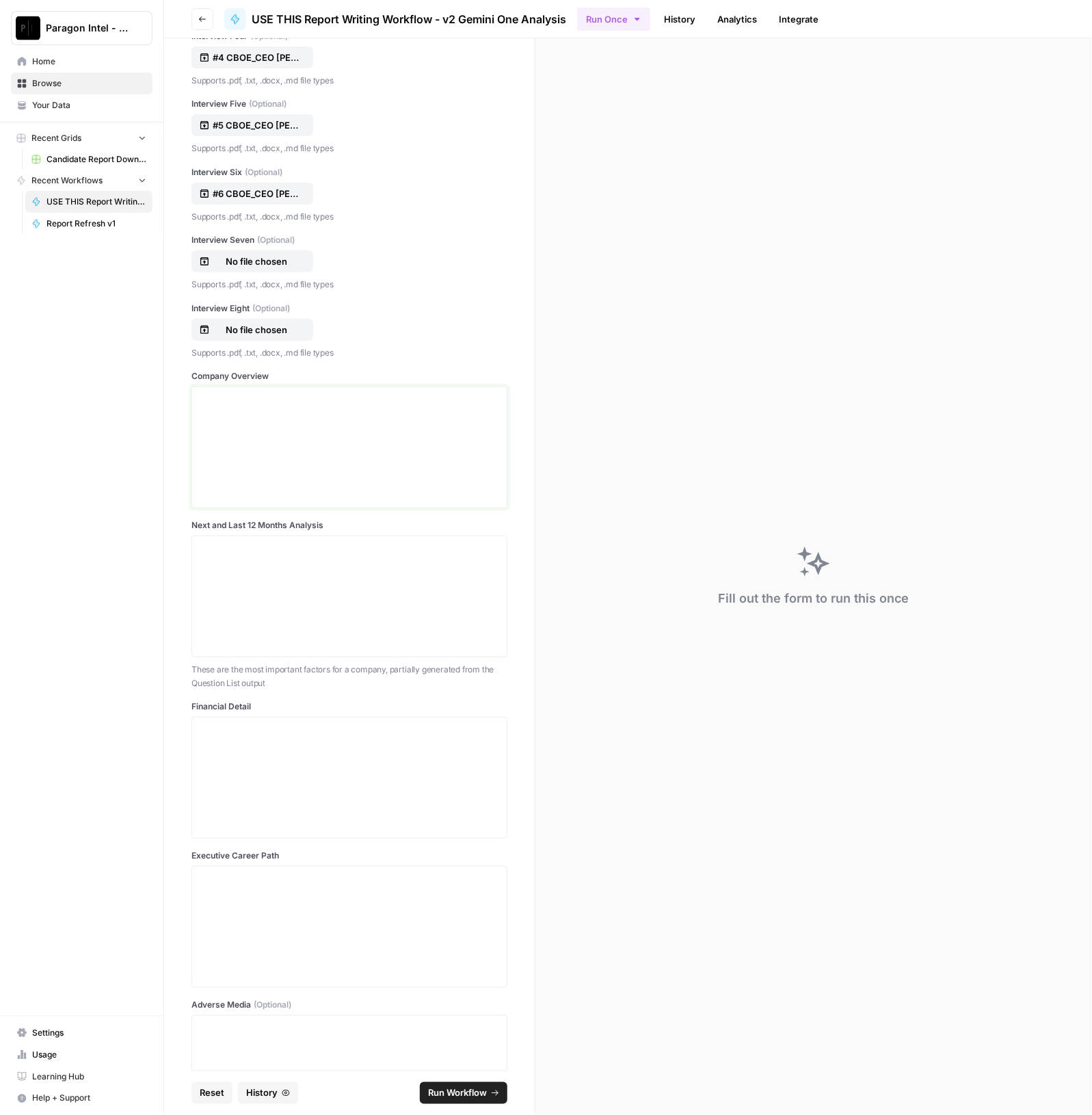
click at [288, 397] on p at bounding box center [349, 399] width 298 height 13
click at [304, 1026] on p at bounding box center [349, 1028] width 298 height 13
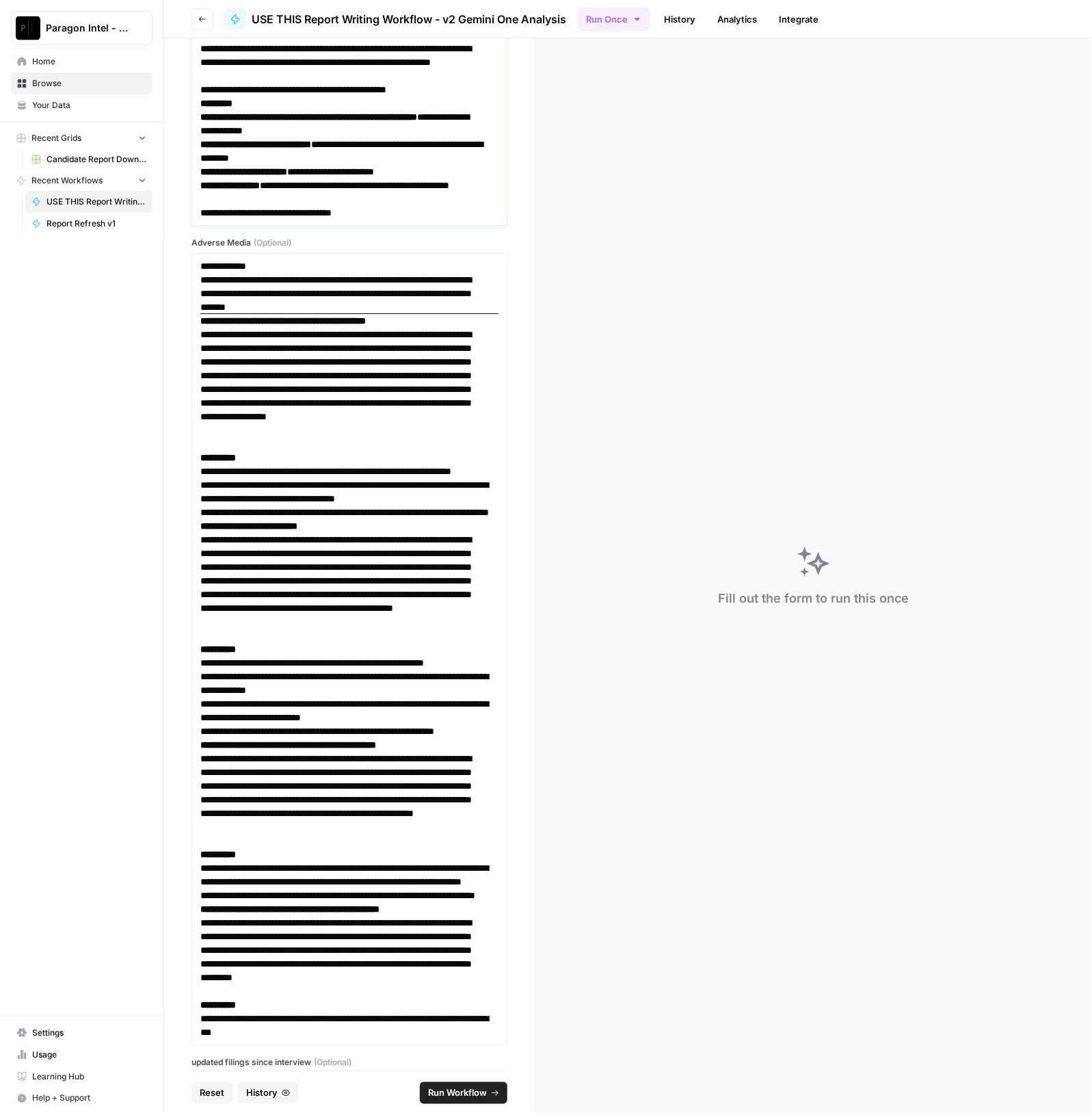
scroll to position [13337, 0]
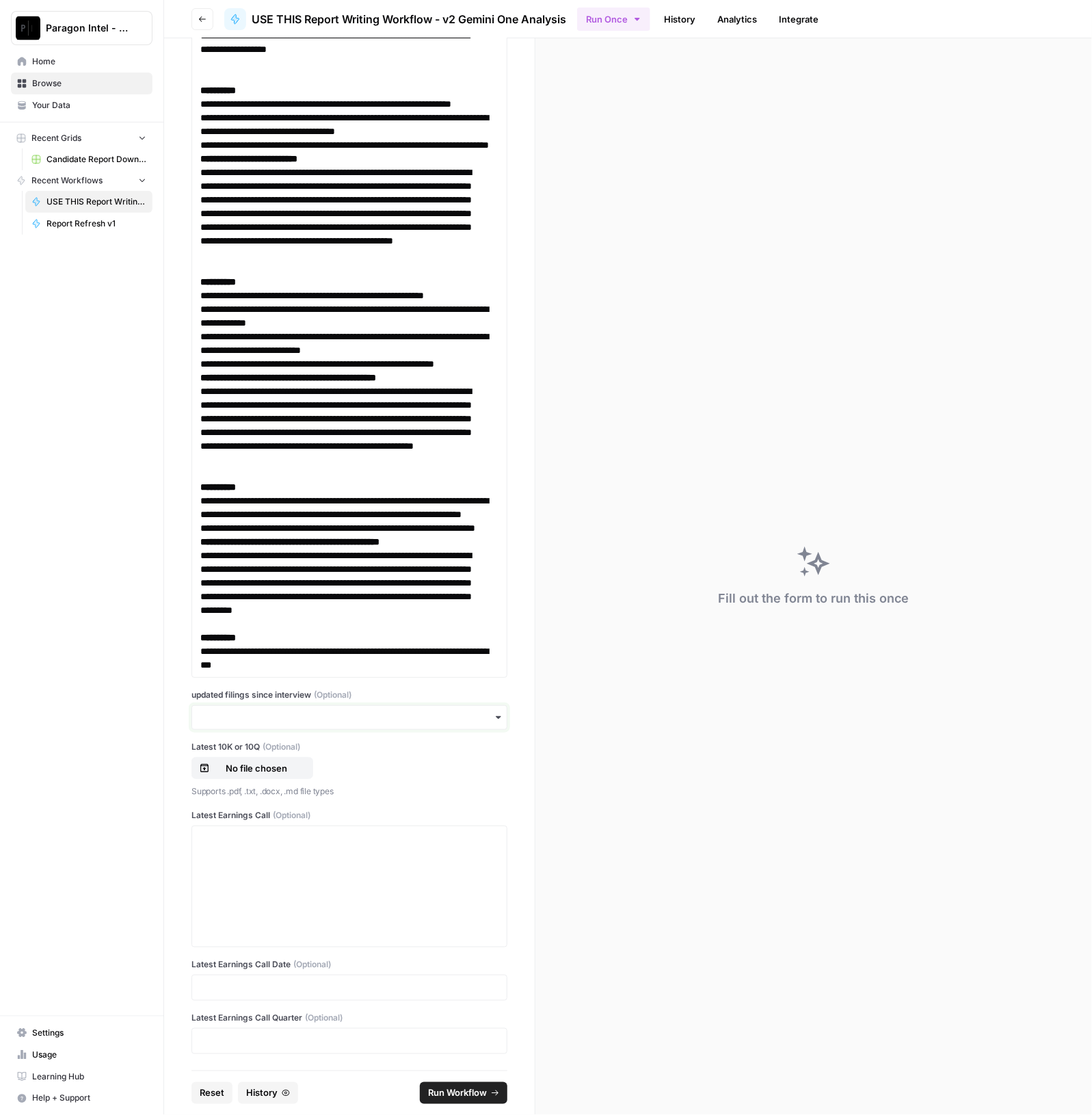
click at [323, 713] on input "updated filings since interview (Optional)" at bounding box center [349, 717] width 298 height 13
click at [269, 761] on div "yes" at bounding box center [342, 756] width 302 height 26
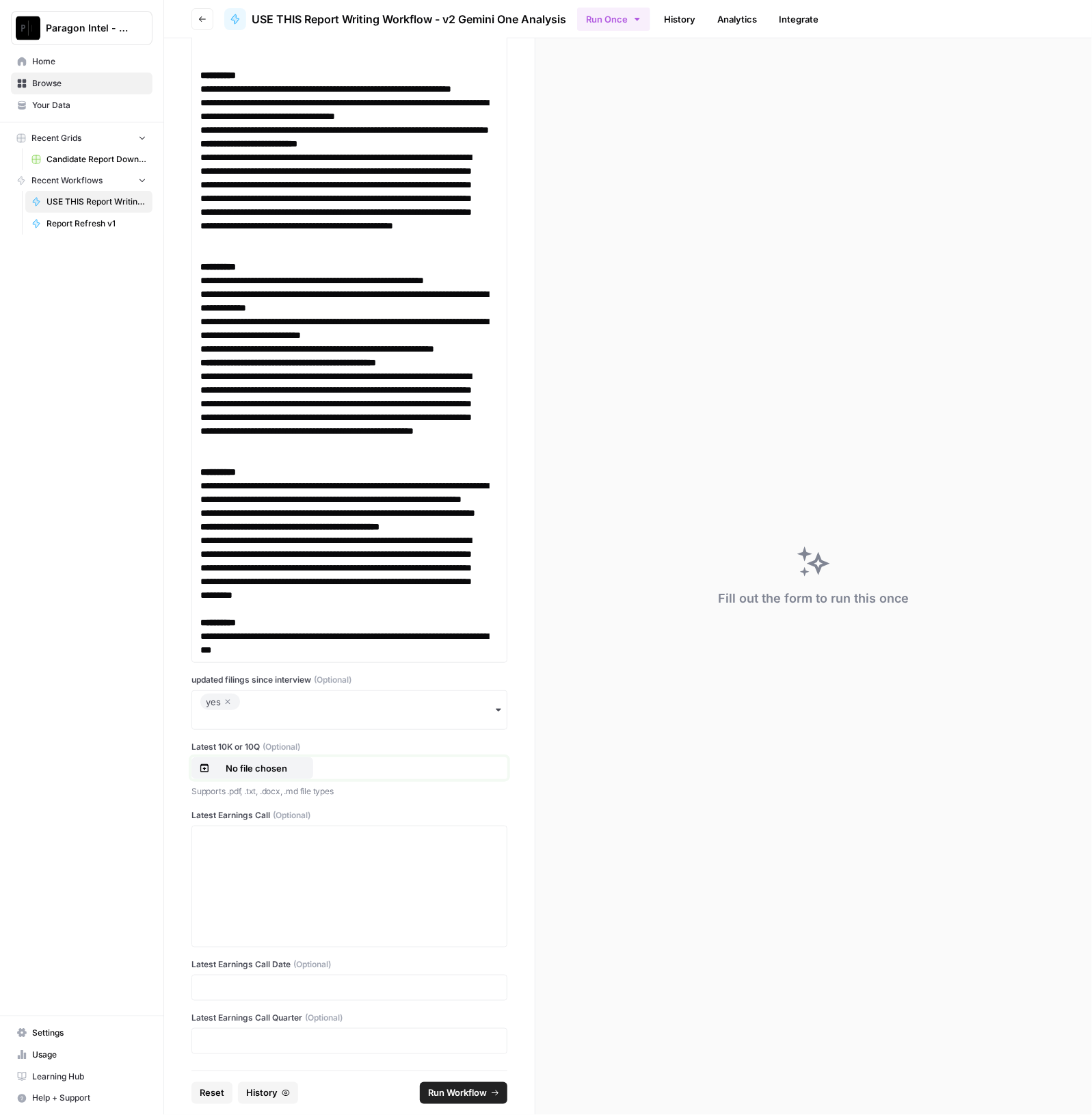
click at [224, 775] on p "No file chosen" at bounding box center [256, 767] width 87 height 13
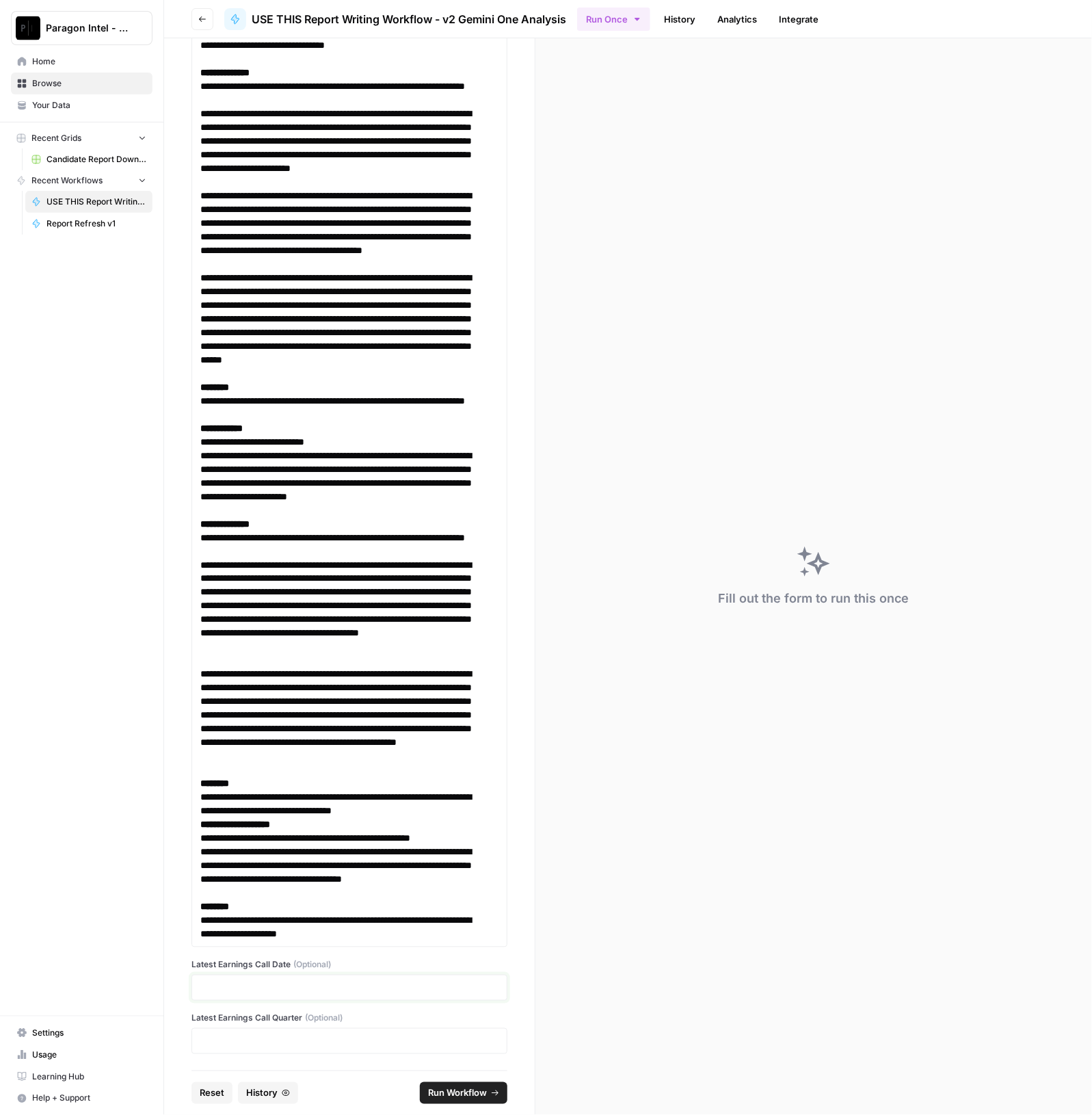
scroll to position [24870, 0]
click at [417, 1089] on footer "Reset History Run Workflow" at bounding box center [349, 1092] width 316 height 44
click at [449, 1097] on span "Run Workflow" at bounding box center [458, 1092] width 59 height 13
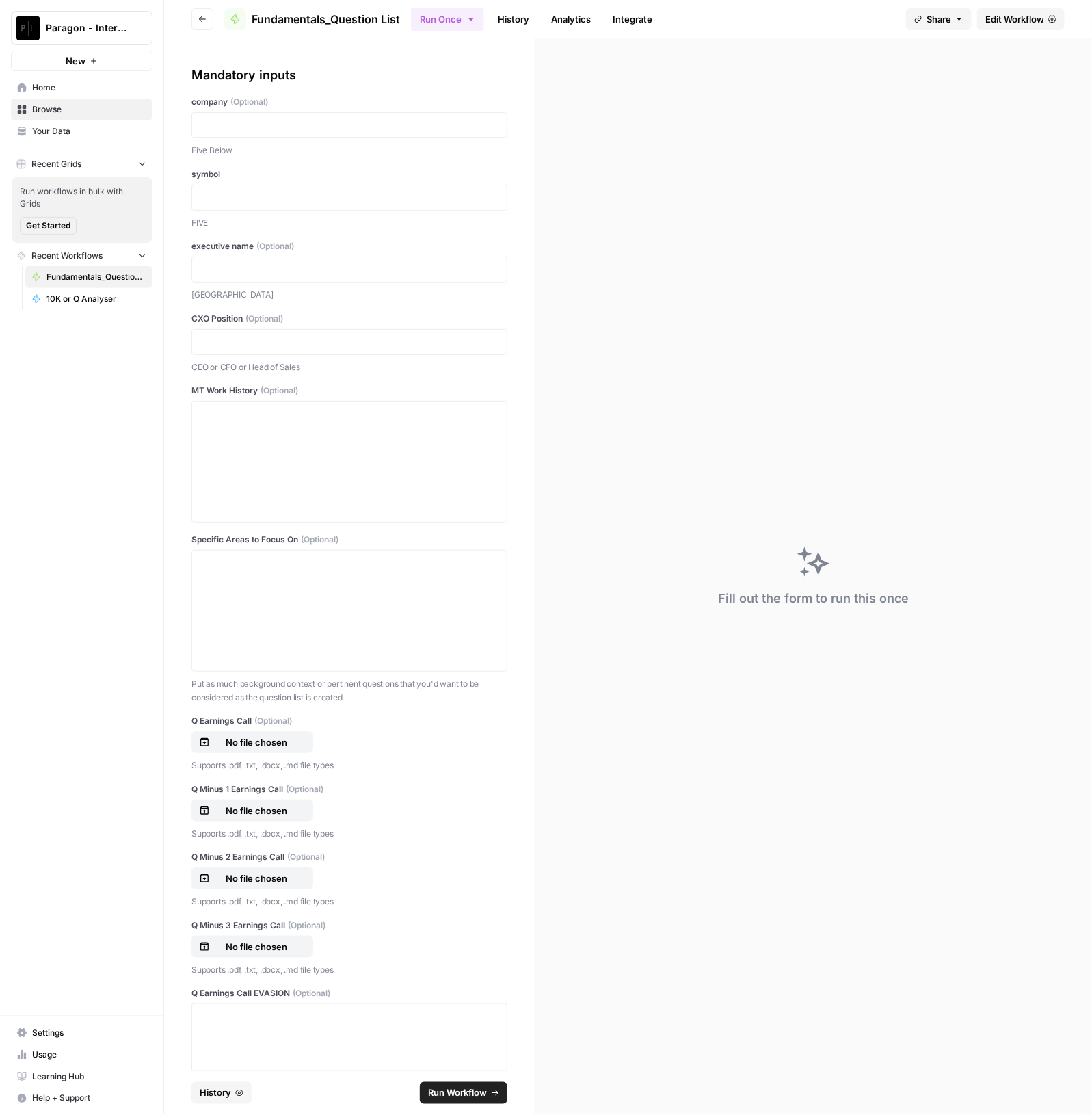
click at [513, 11] on link "History" at bounding box center [513, 19] width 48 height 22
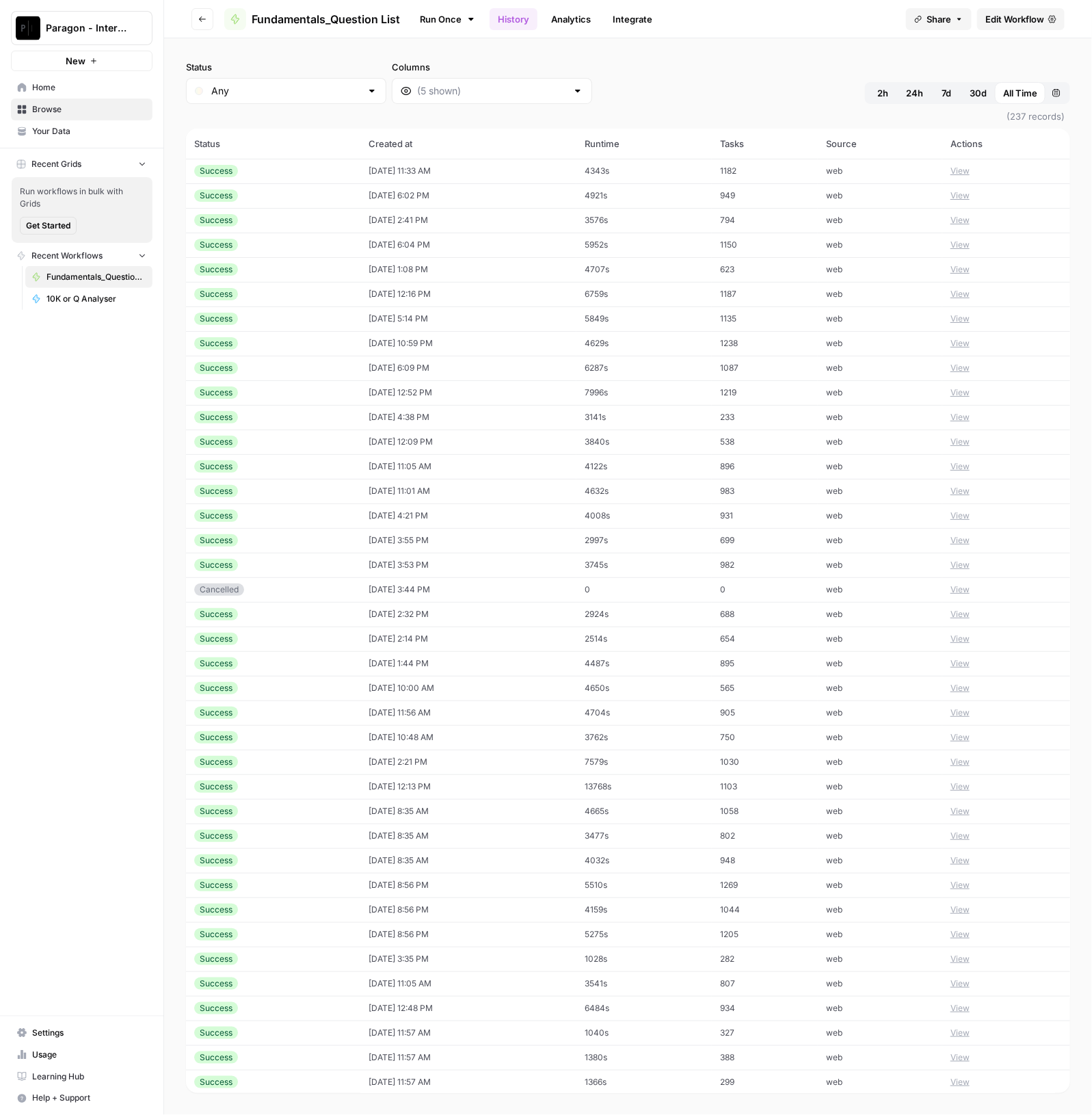
click at [360, 163] on td "[DATE] 11:33 AM" at bounding box center [468, 171] width 216 height 25
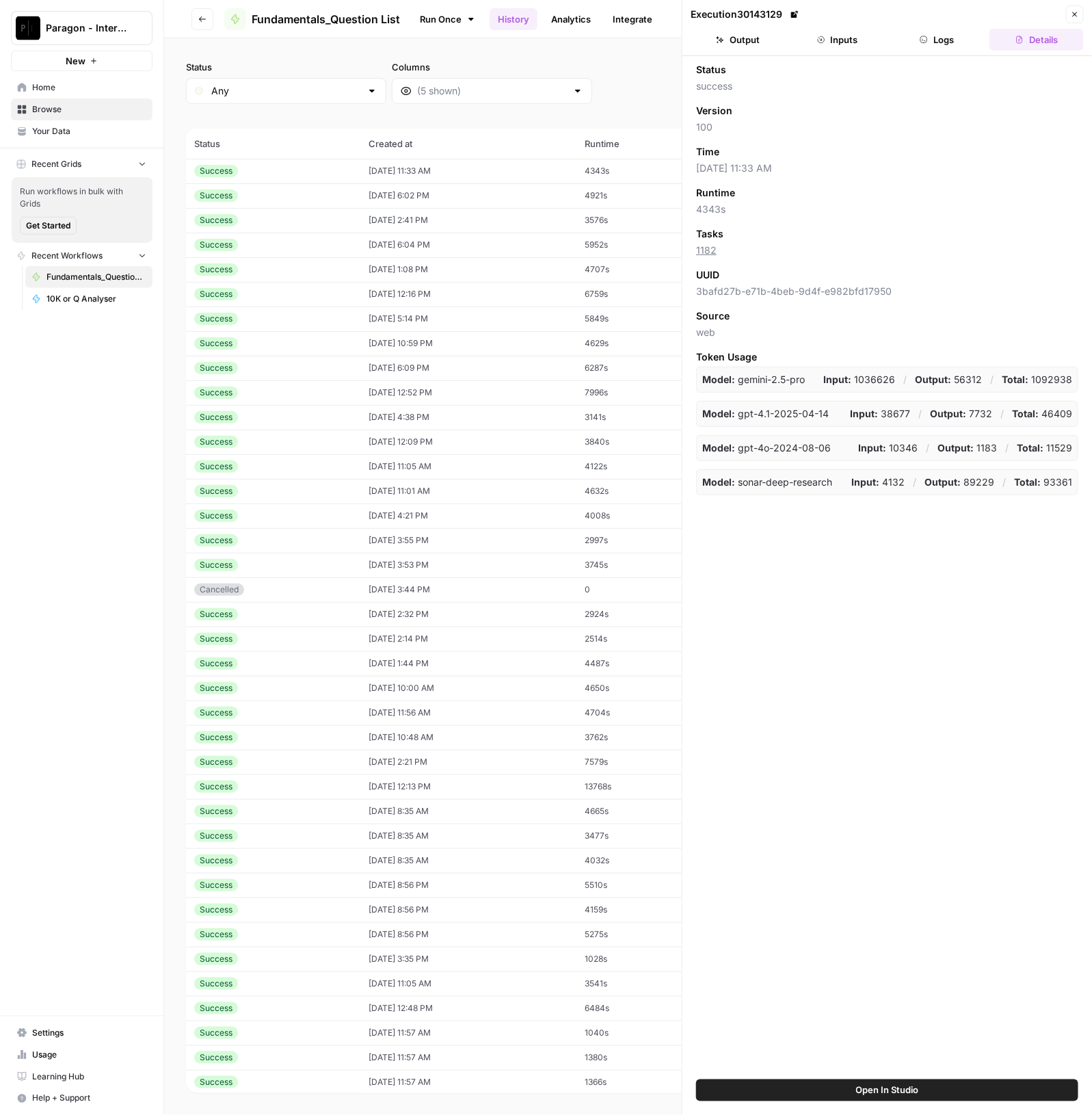
click at [757, 30] on button "Output" at bounding box center [738, 39] width 94 height 22
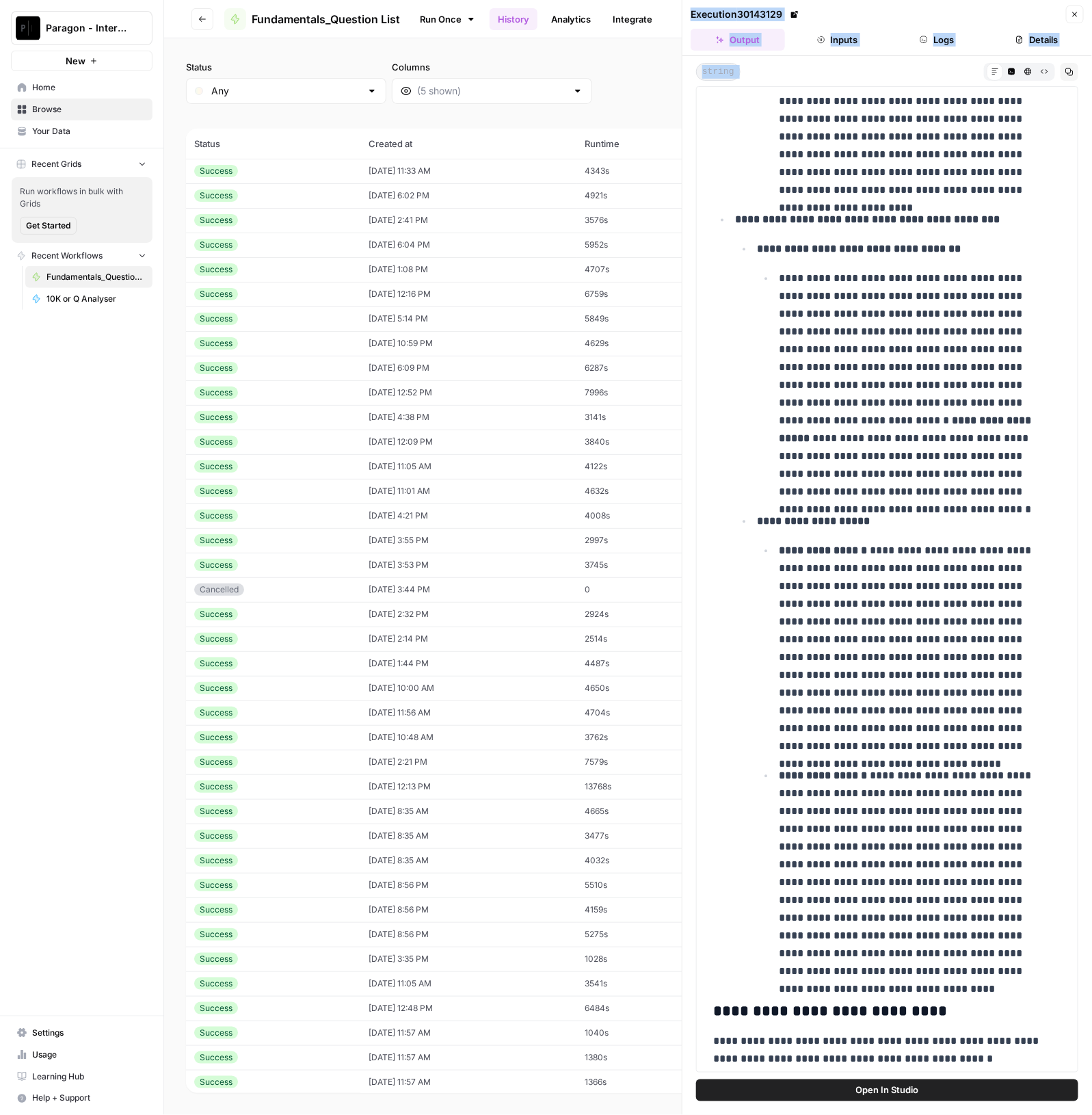
scroll to position [17284, 0]
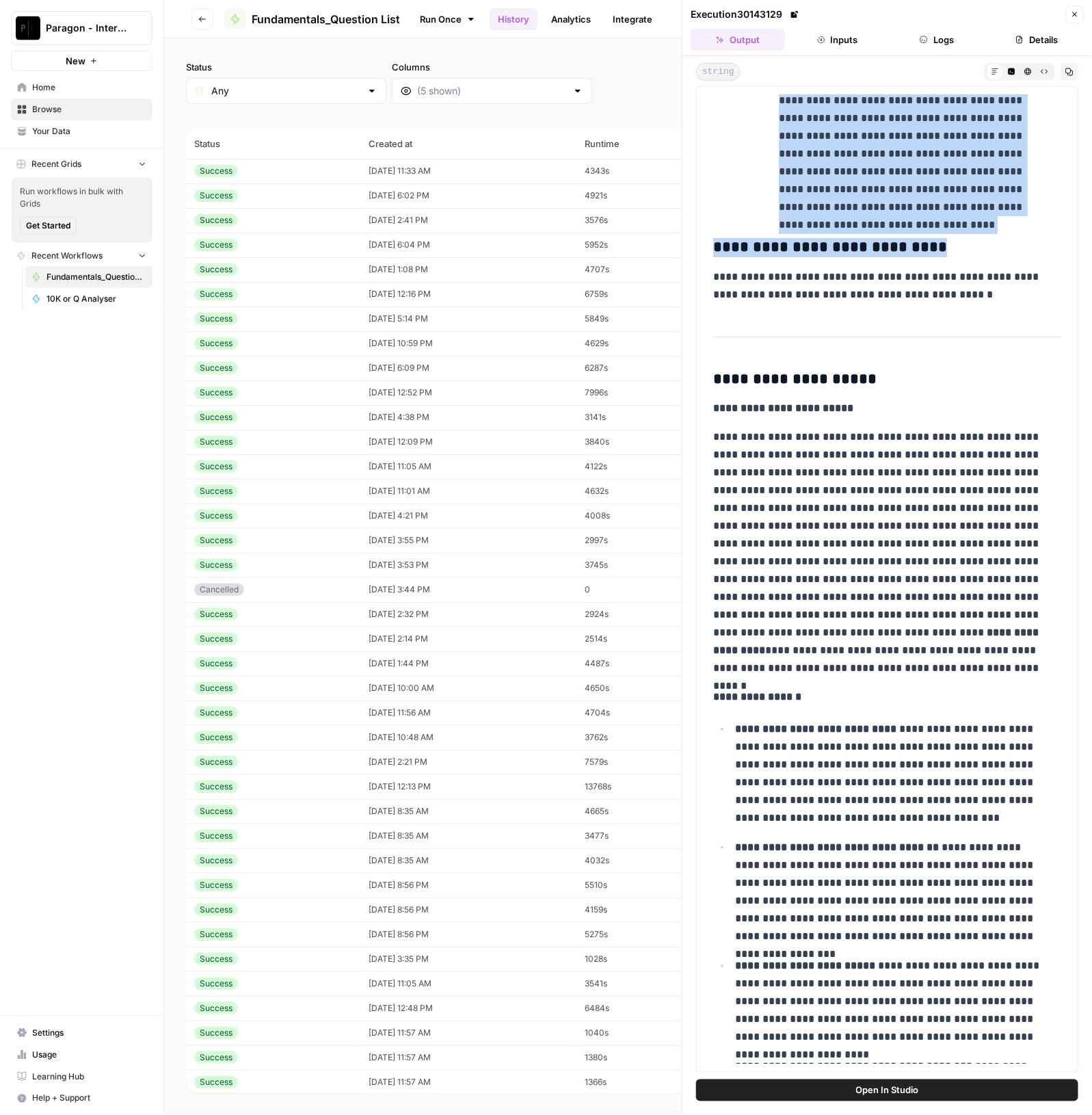
drag, startPoint x: 716, startPoint y: 415, endPoint x: 1013, endPoint y: 215, distance: 358.1
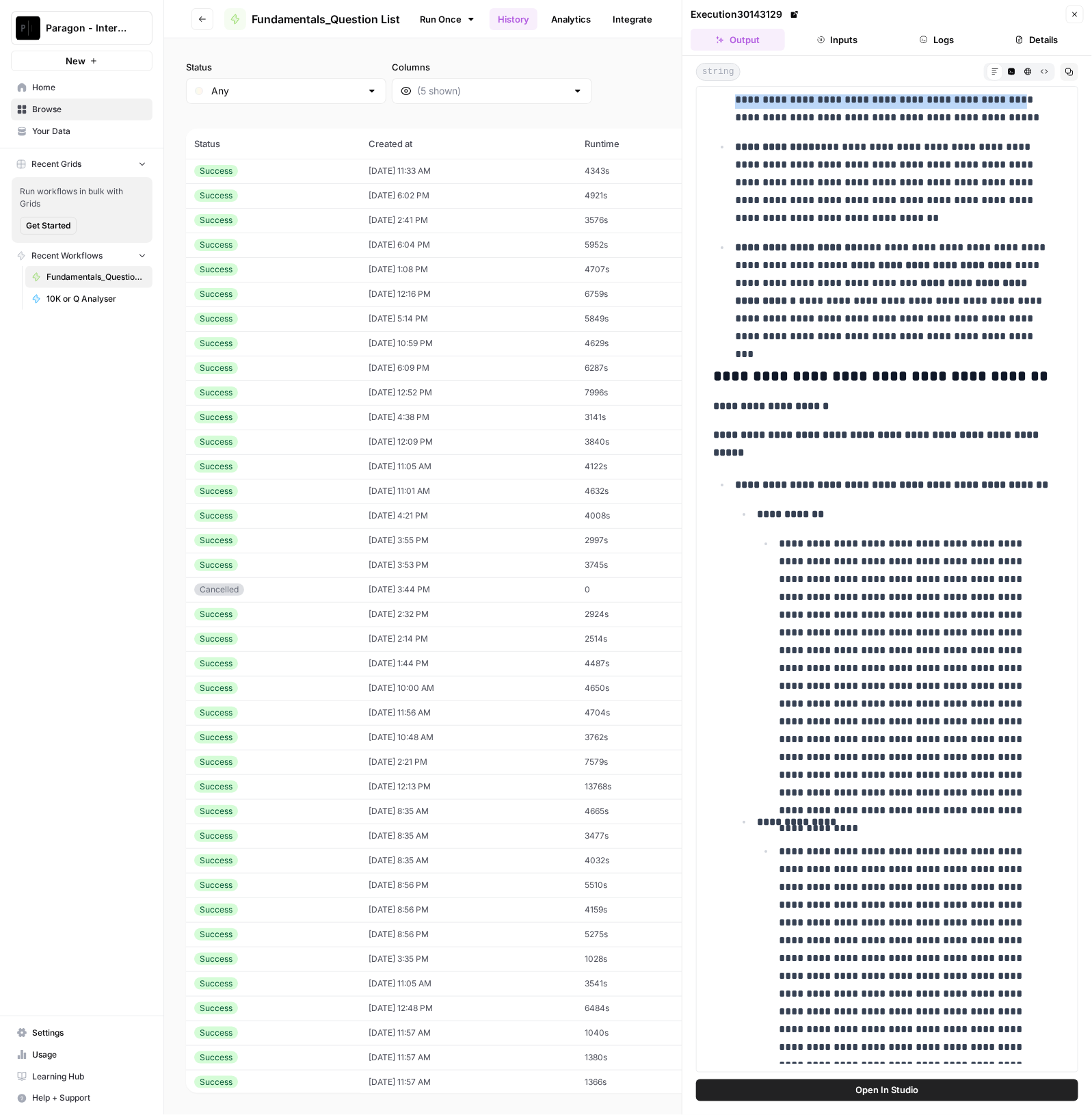
scroll to position [12778, 0]
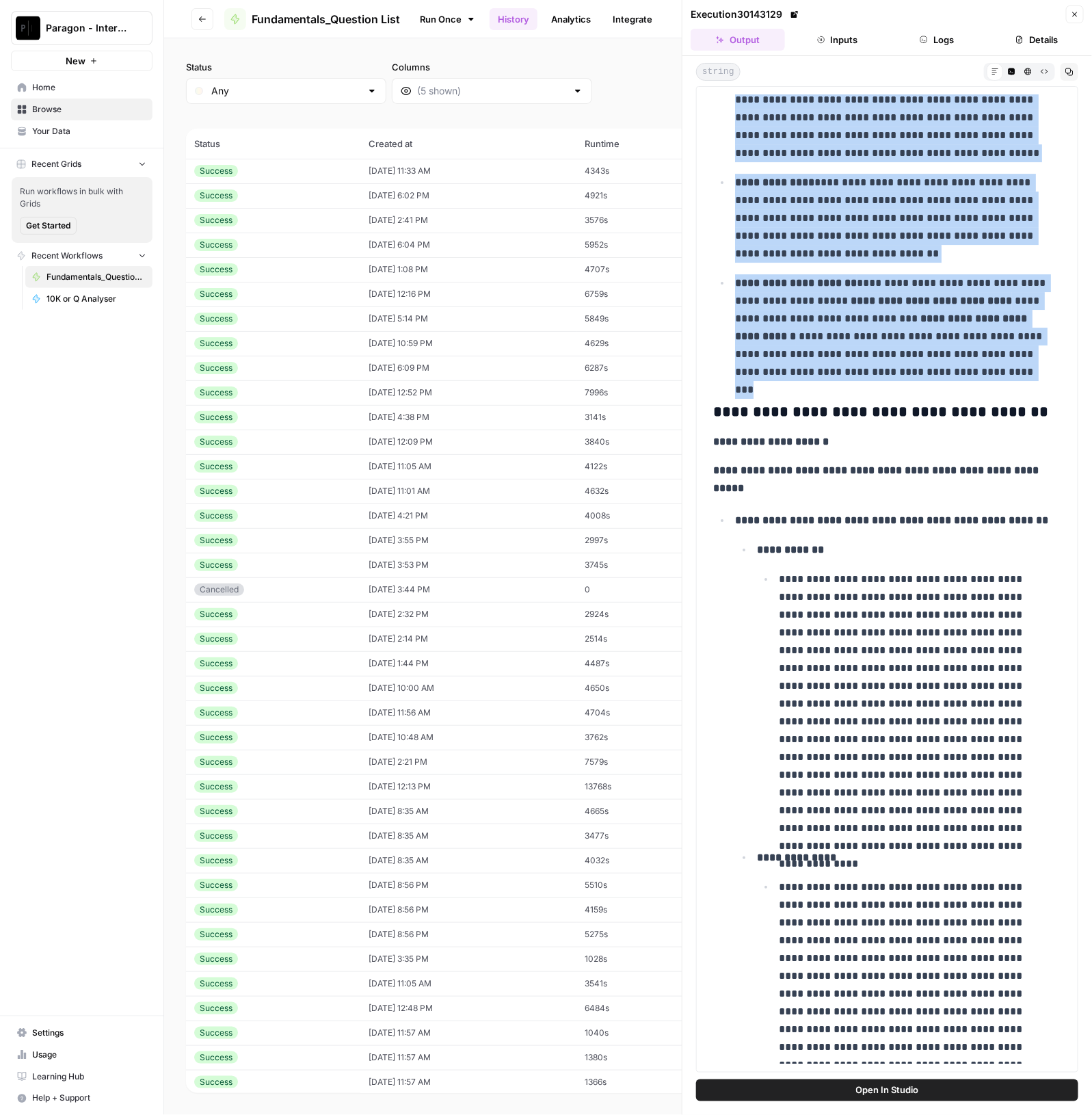
copy div "**********"
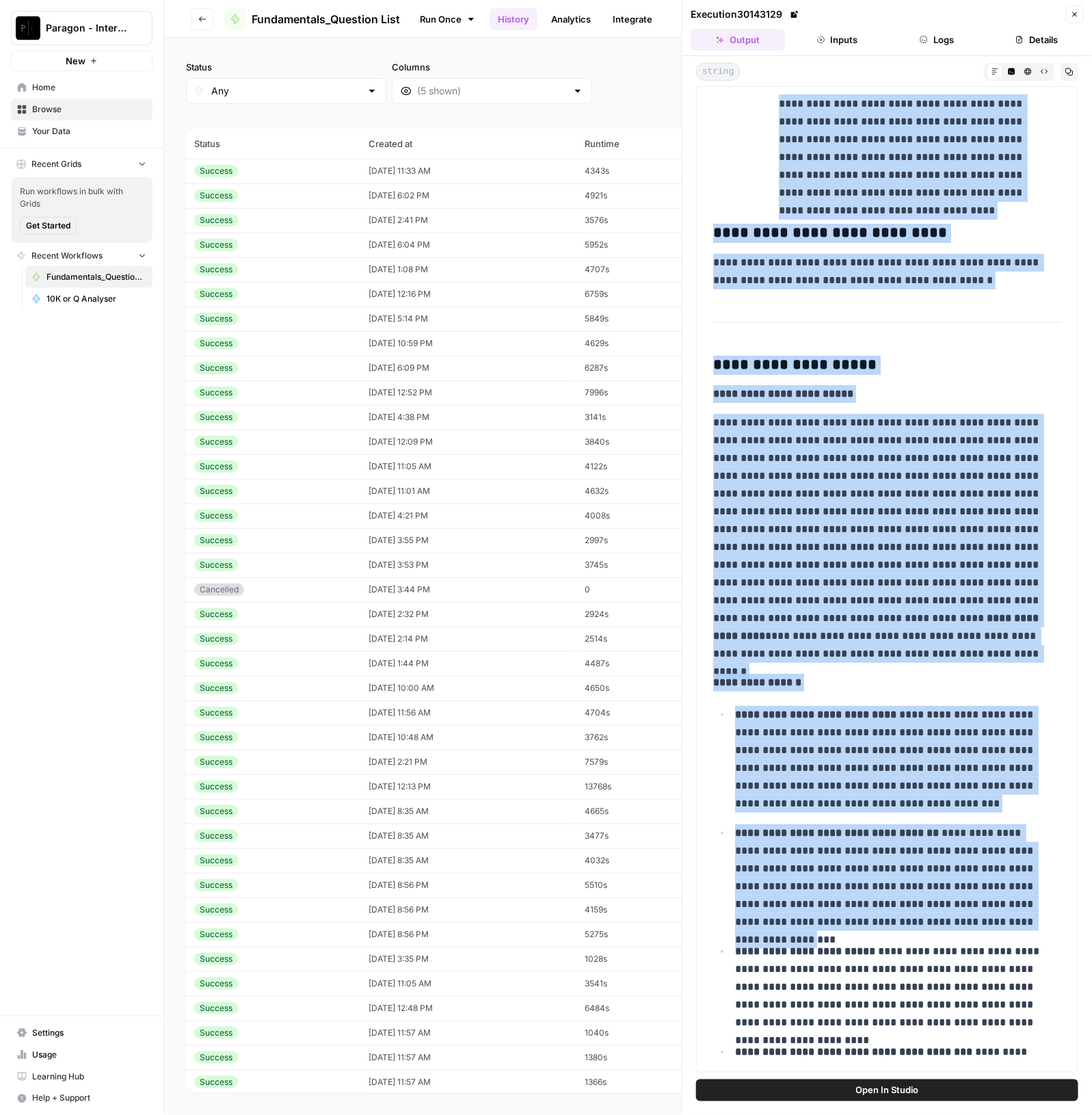
scroll to position [17303, 0]
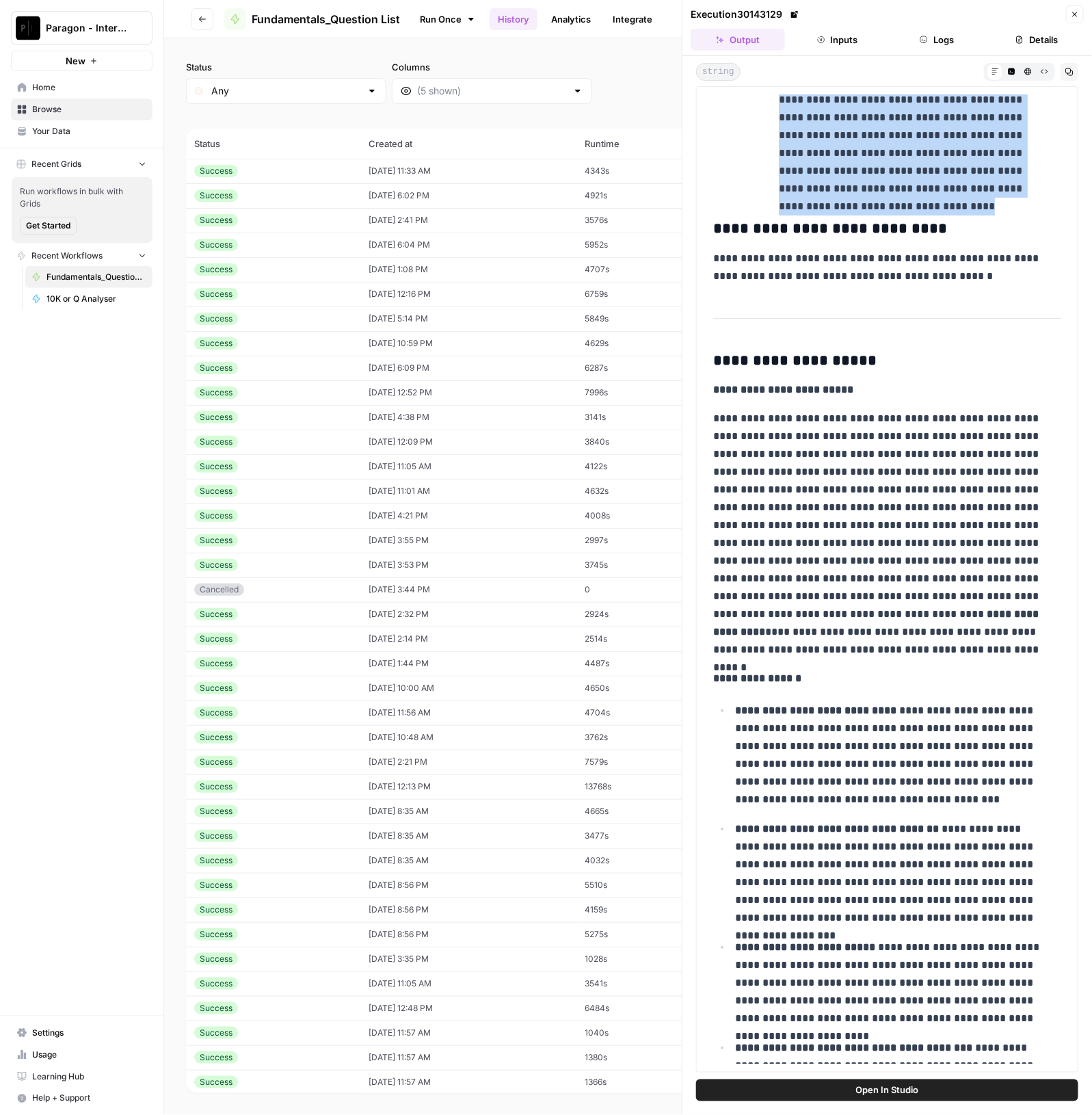
drag, startPoint x: 706, startPoint y: 407, endPoint x: 1039, endPoint y: 179, distance: 403.6
copy div "**********"
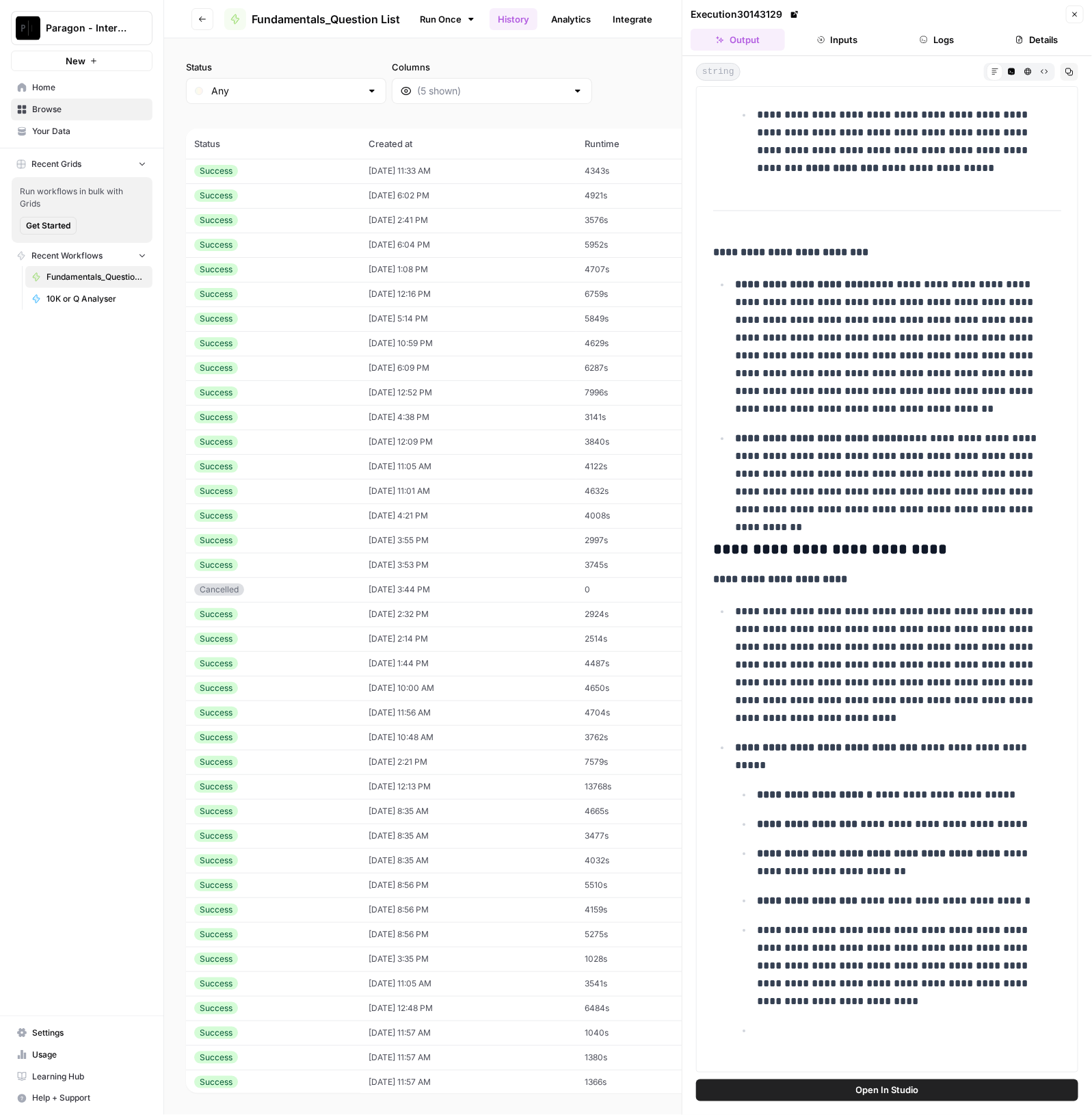
scroll to position [22573, 0]
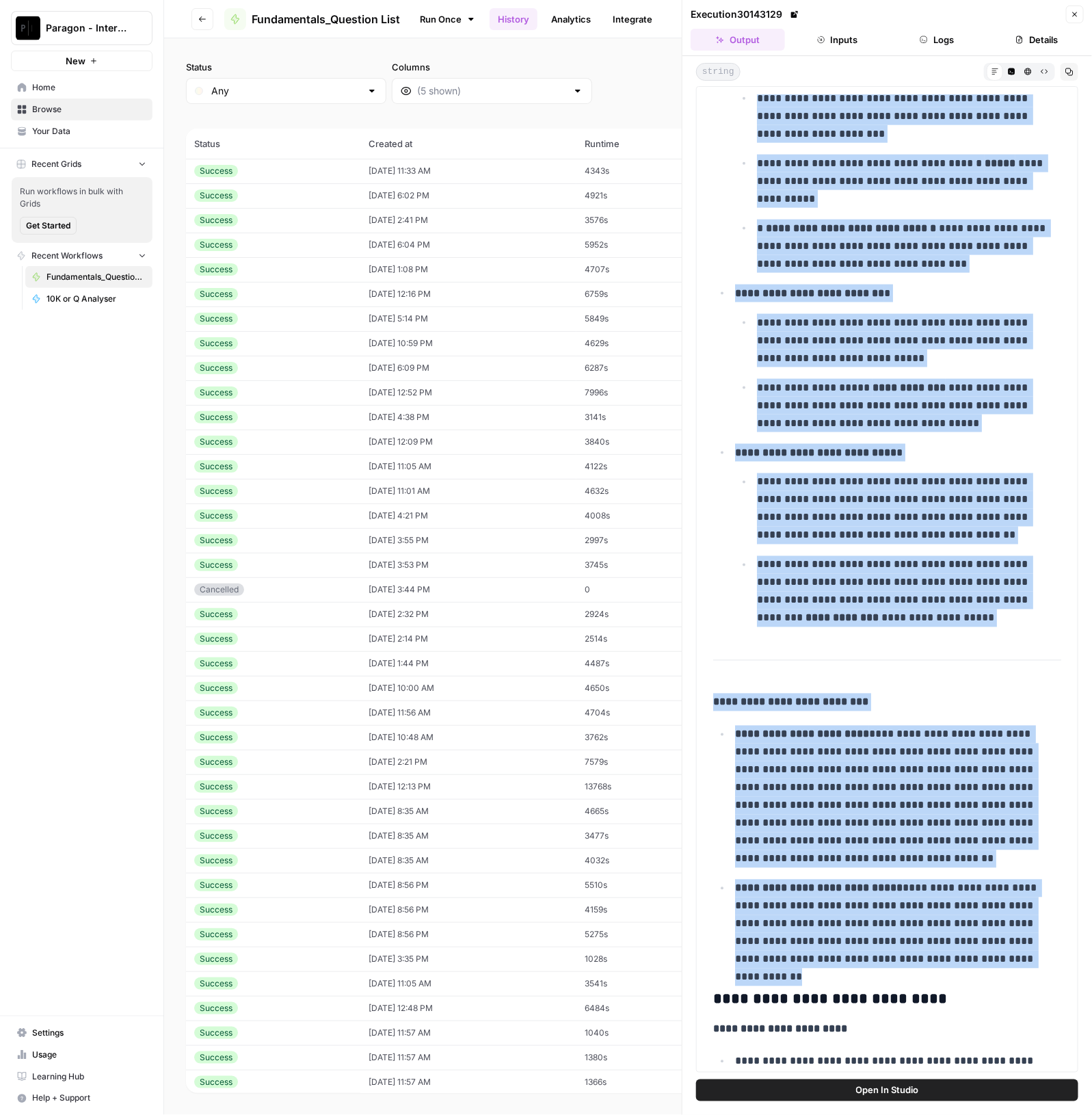
drag, startPoint x: 730, startPoint y: 231, endPoint x: 1037, endPoint y: 957, distance: 788.2
copy div "**********"
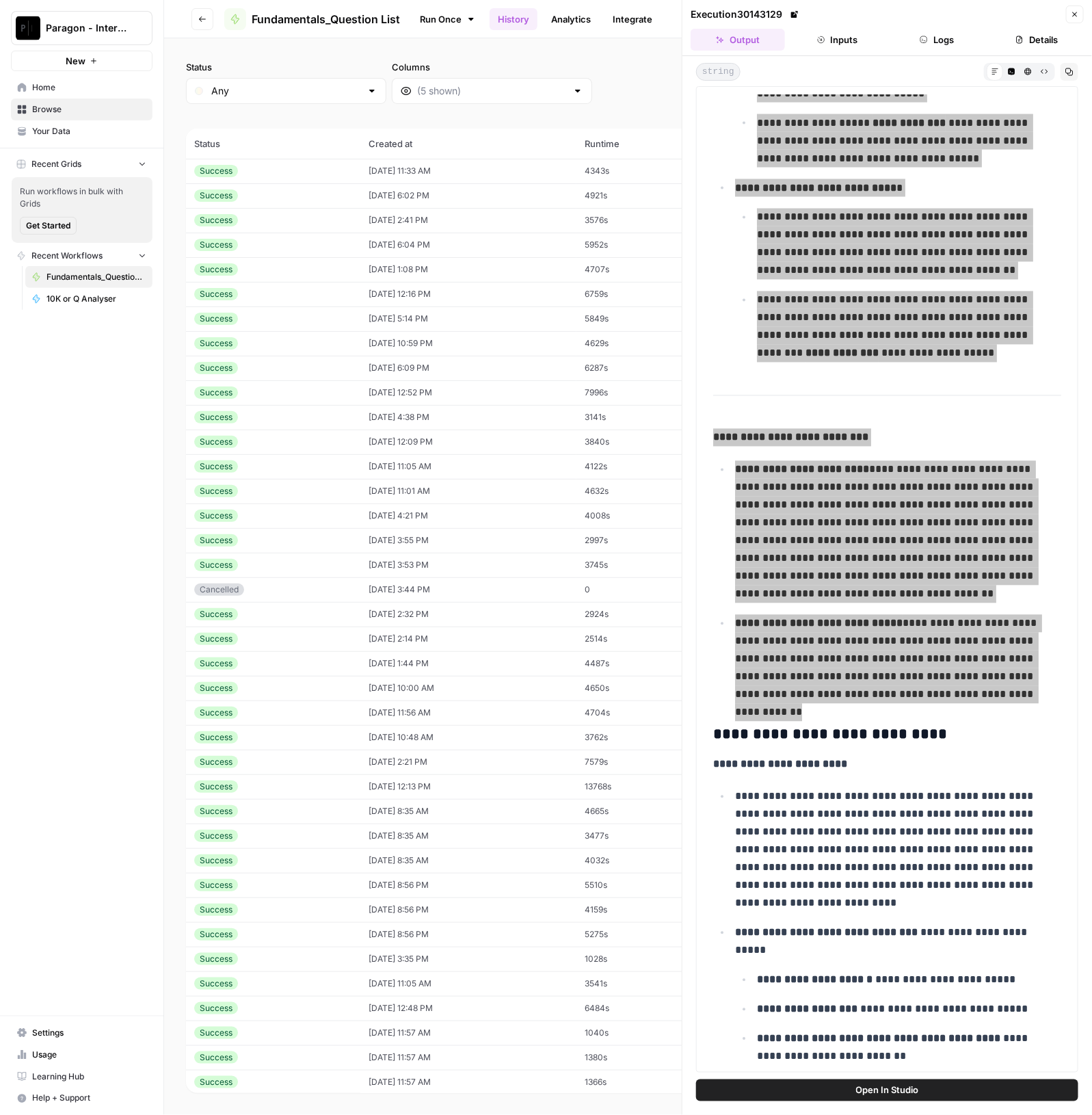
scroll to position [22830, 0]
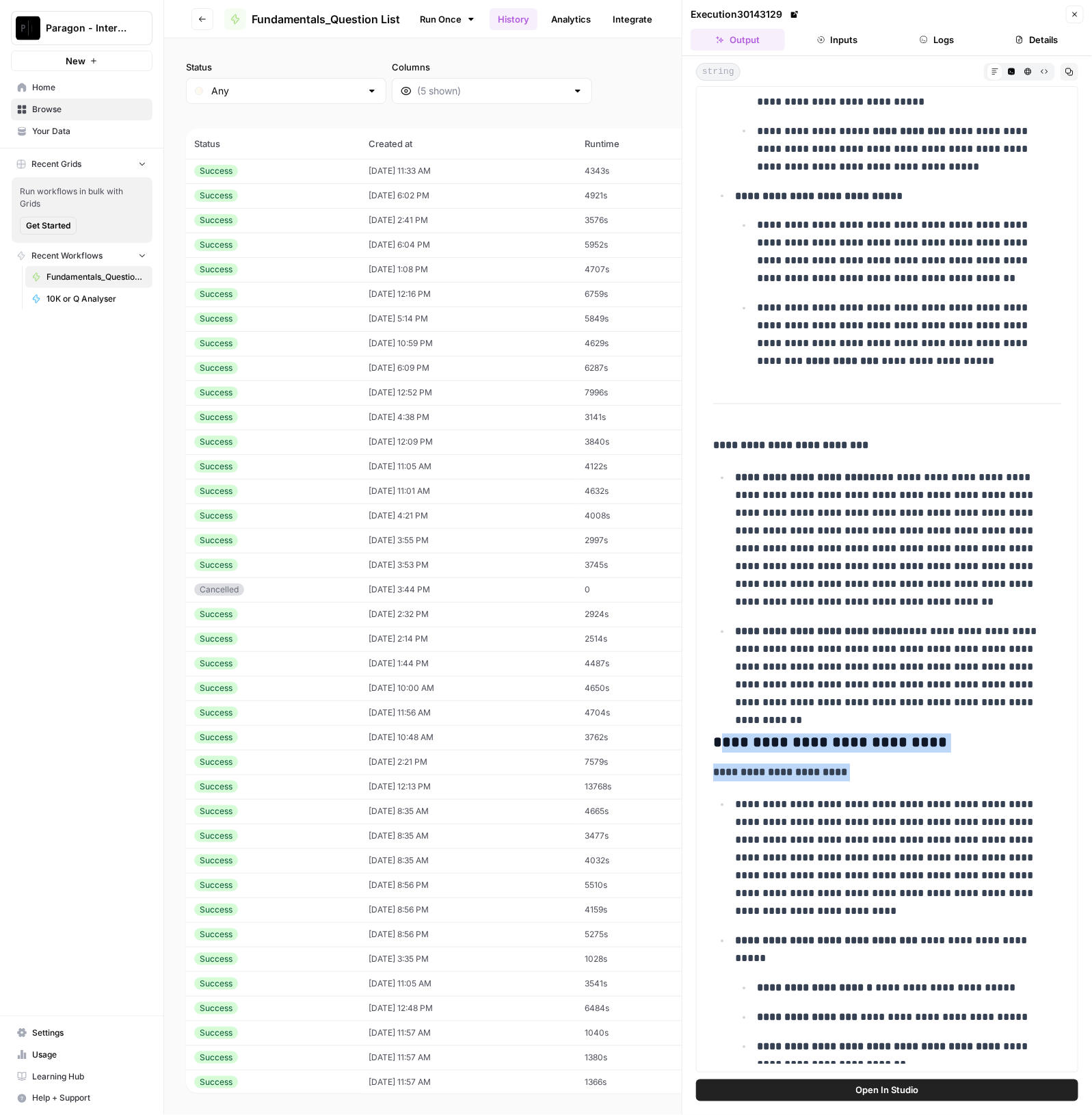
drag, startPoint x: 722, startPoint y: 727, endPoint x: 721, endPoint y: 767, distance: 40.0
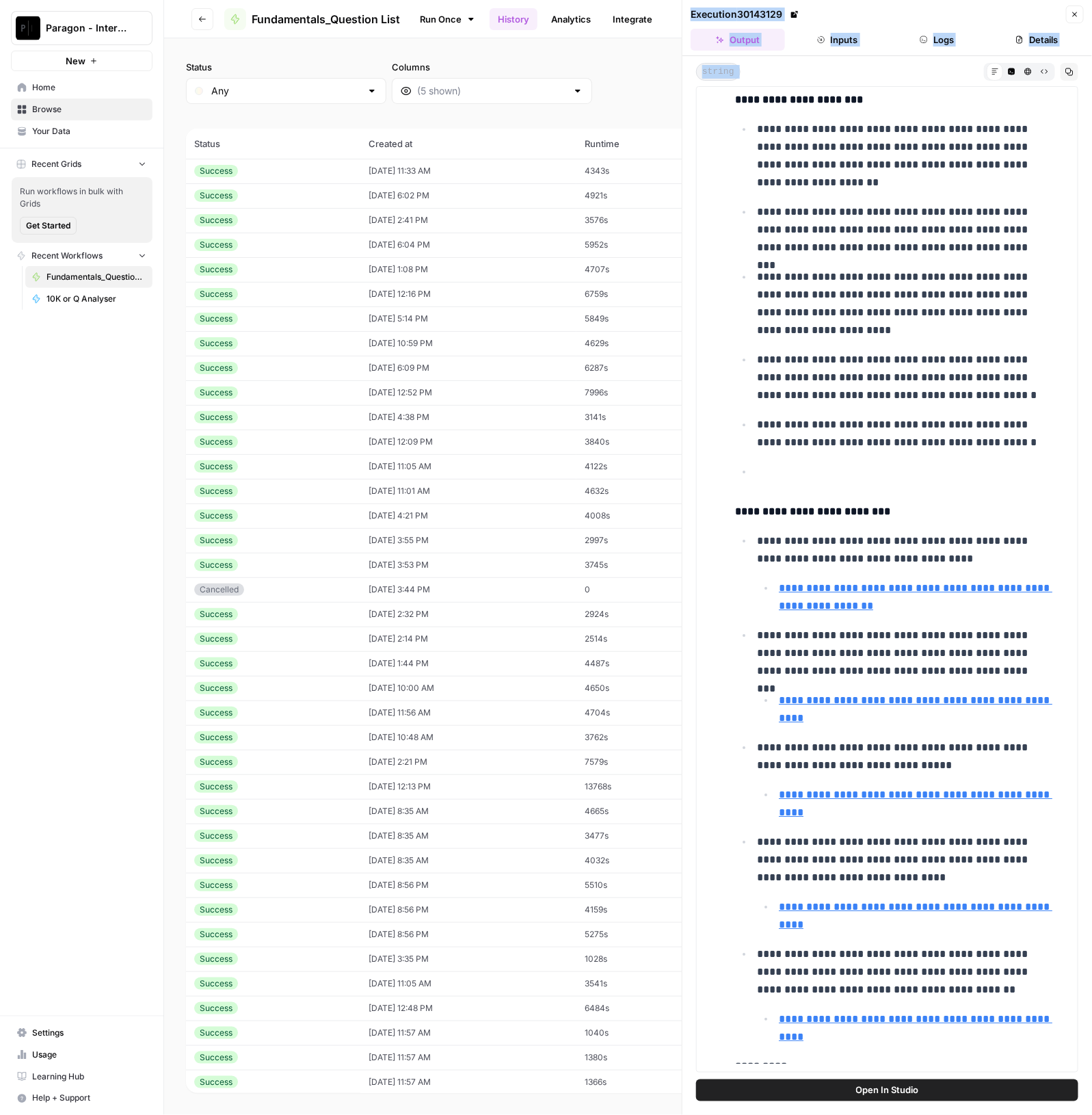
scroll to position [25822, 0]
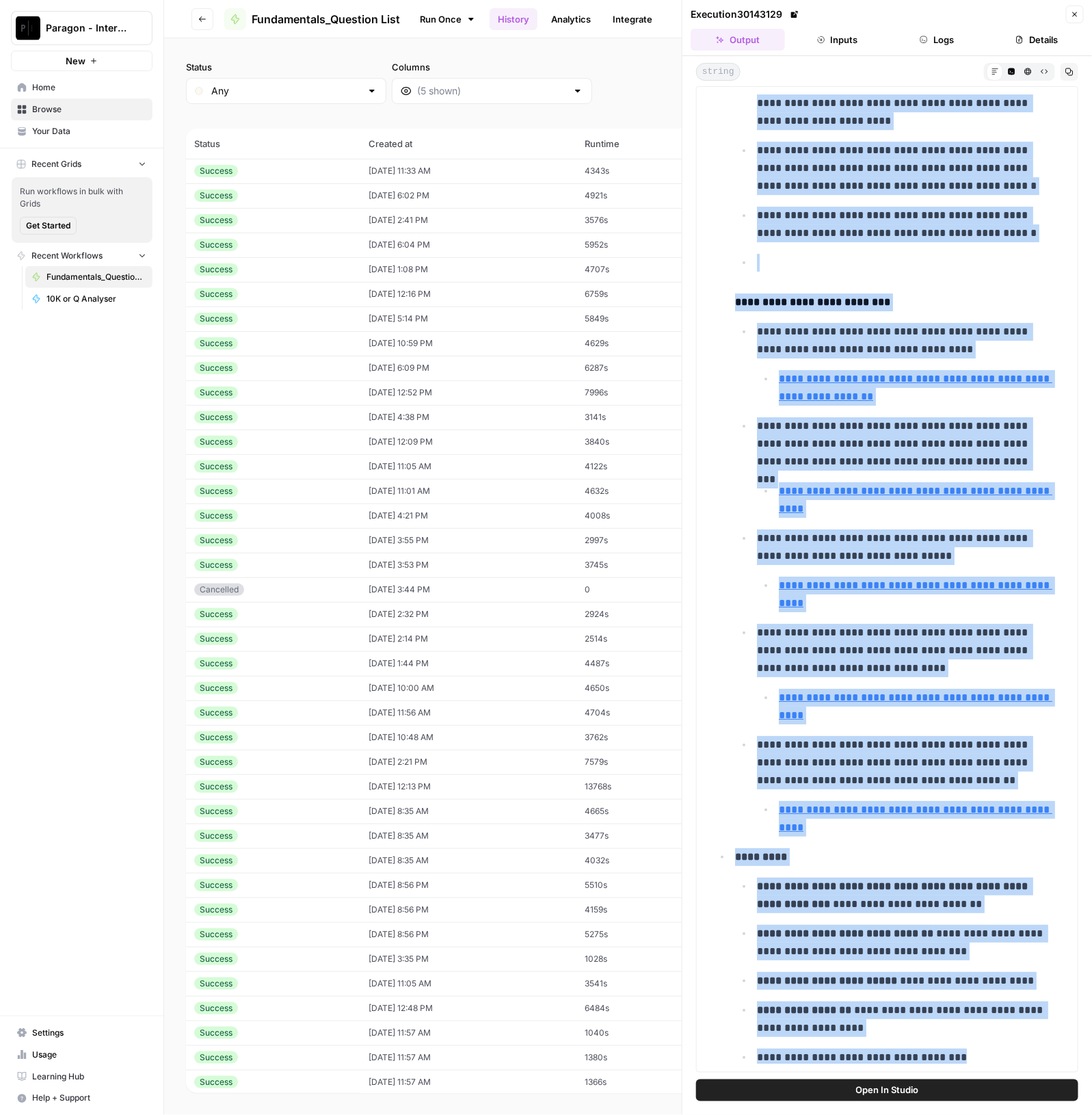
drag, startPoint x: 714, startPoint y: 735, endPoint x: 1018, endPoint y: 1062, distance: 446.5
copy div "**********"
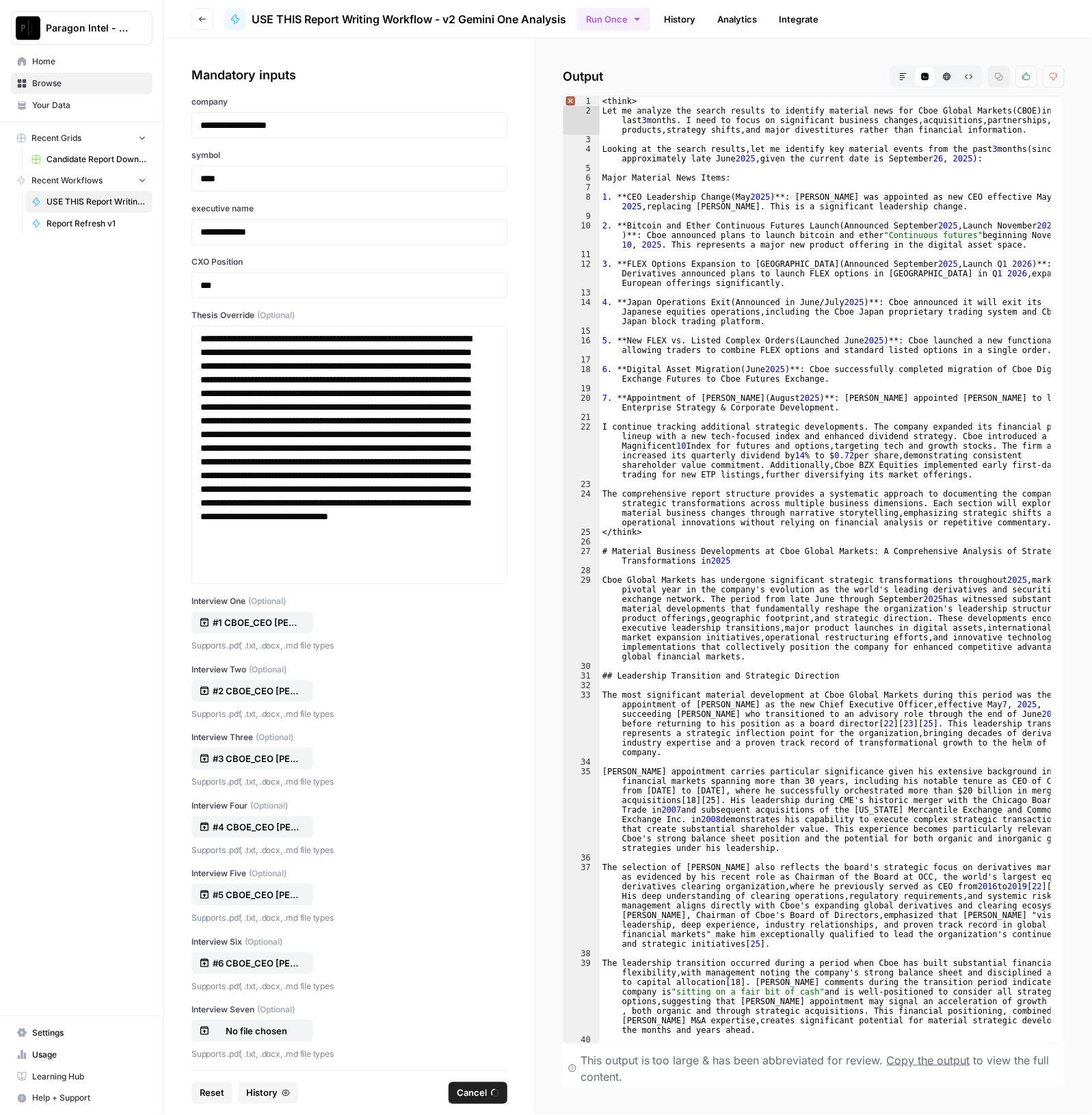
scroll to position [24870, 0]
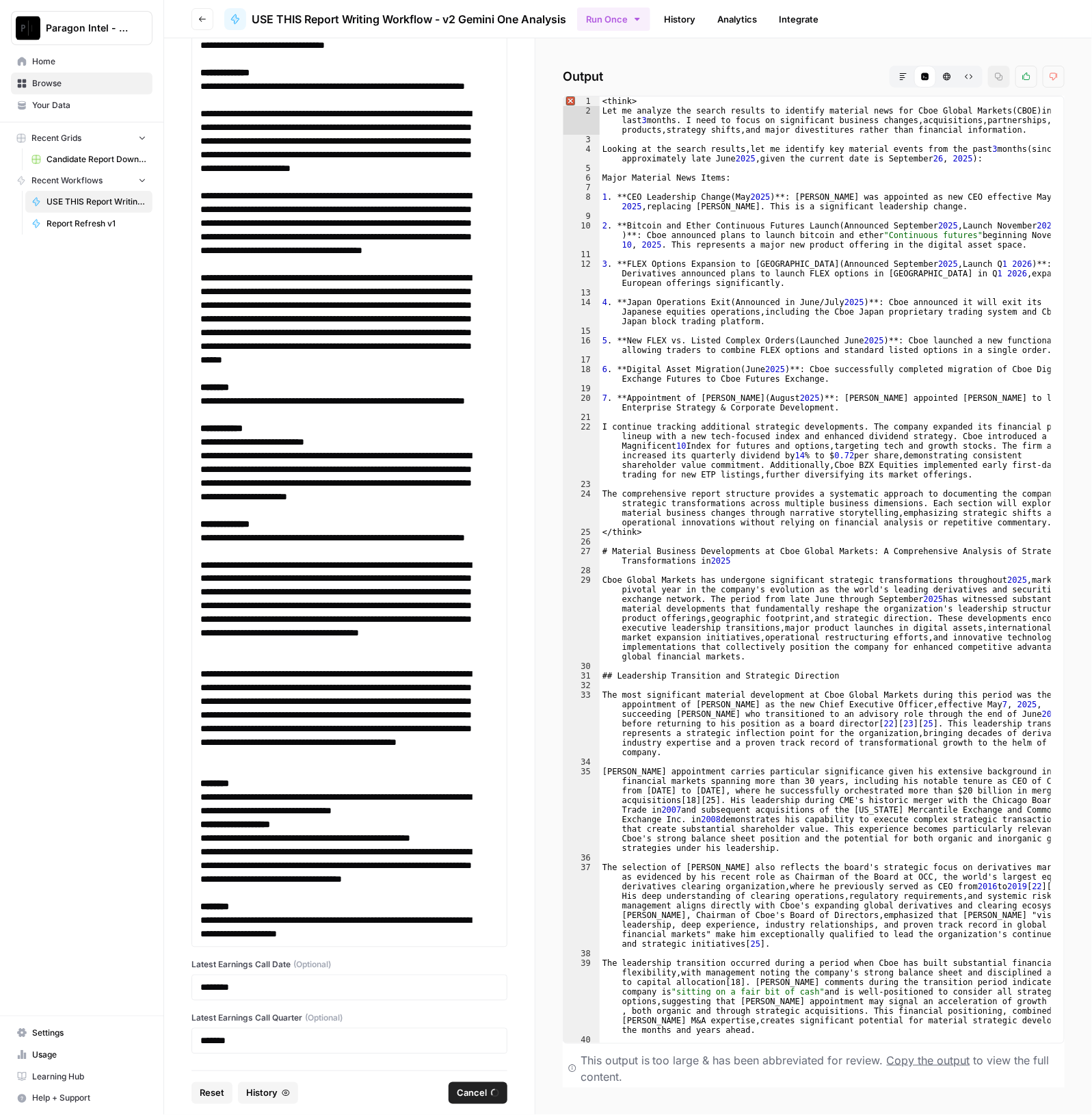
click at [830, 58] on div "Output Markdown Code Editor HTML Viewer Raw Output Copy Thumbs up Thumbs down 1…" at bounding box center [813, 576] width 556 height 1076
click at [864, 44] on div "Output Markdown Code Editor HTML Viewer Raw Output Copy Thumbs up Thumbs down 1…" at bounding box center [813, 576] width 556 height 1076
